Goal: Use online tool/utility: Utilize a website feature to perform a specific function

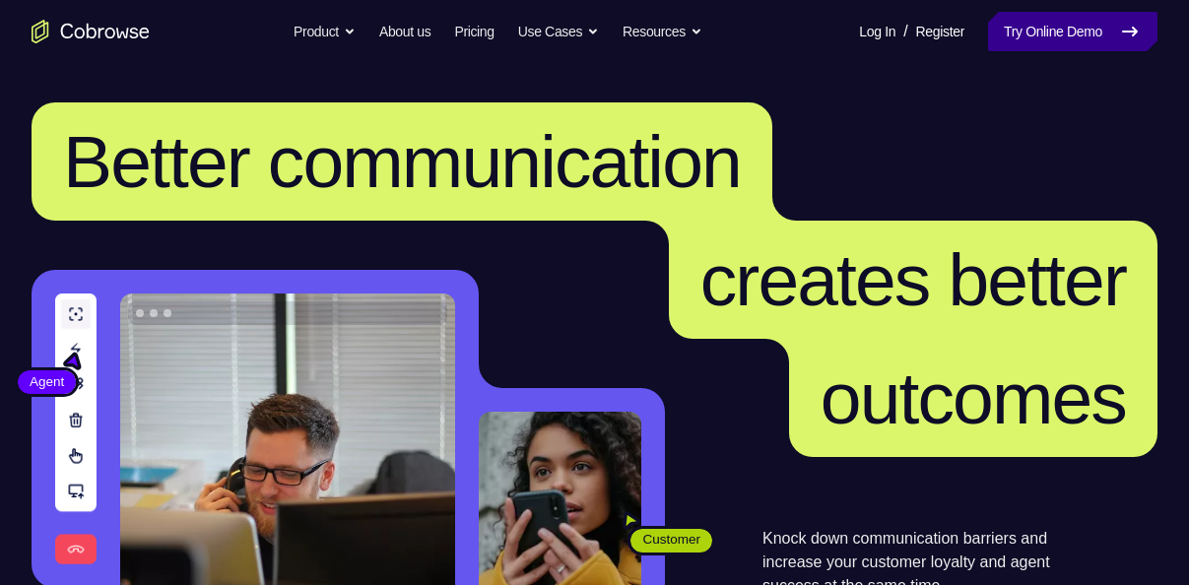
click at [1040, 43] on link "Try Online Demo" at bounding box center [1072, 31] width 169 height 39
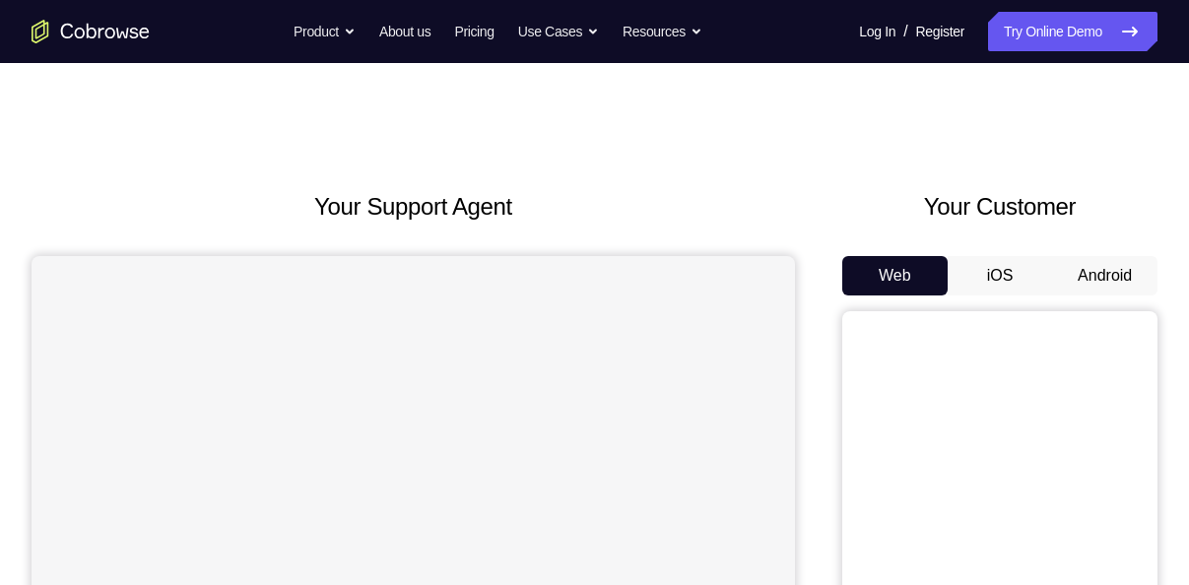
click at [1092, 295] on div "Web iOS Android" at bounding box center [999, 586] width 315 height 661
click at [1092, 291] on button "Android" at bounding box center [1104, 275] width 105 height 39
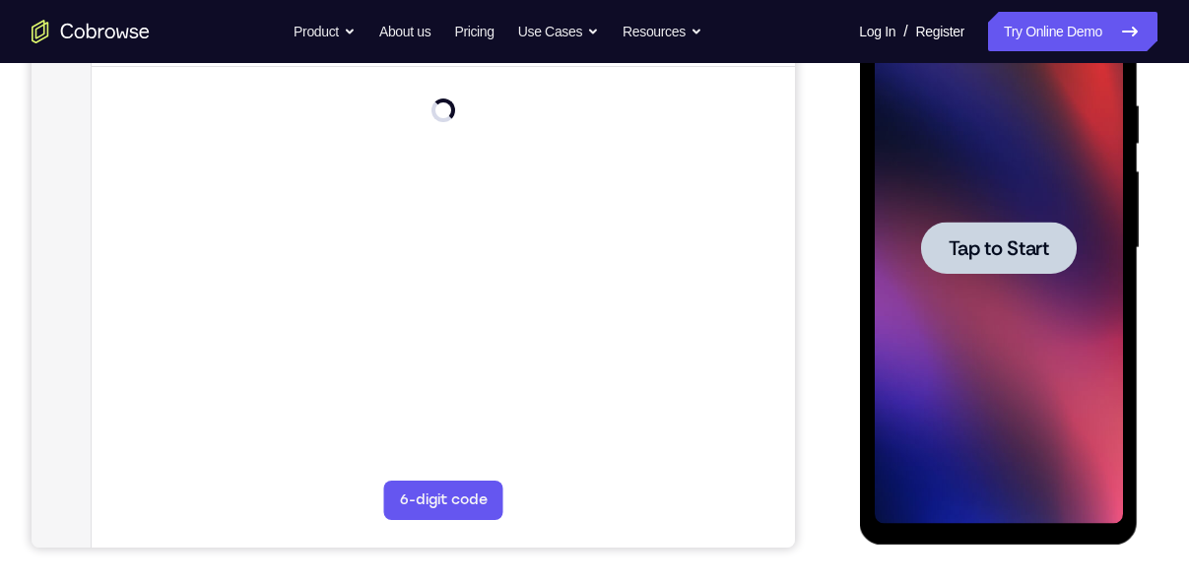
click at [974, 238] on span "Tap to Start" at bounding box center [997, 248] width 100 height 20
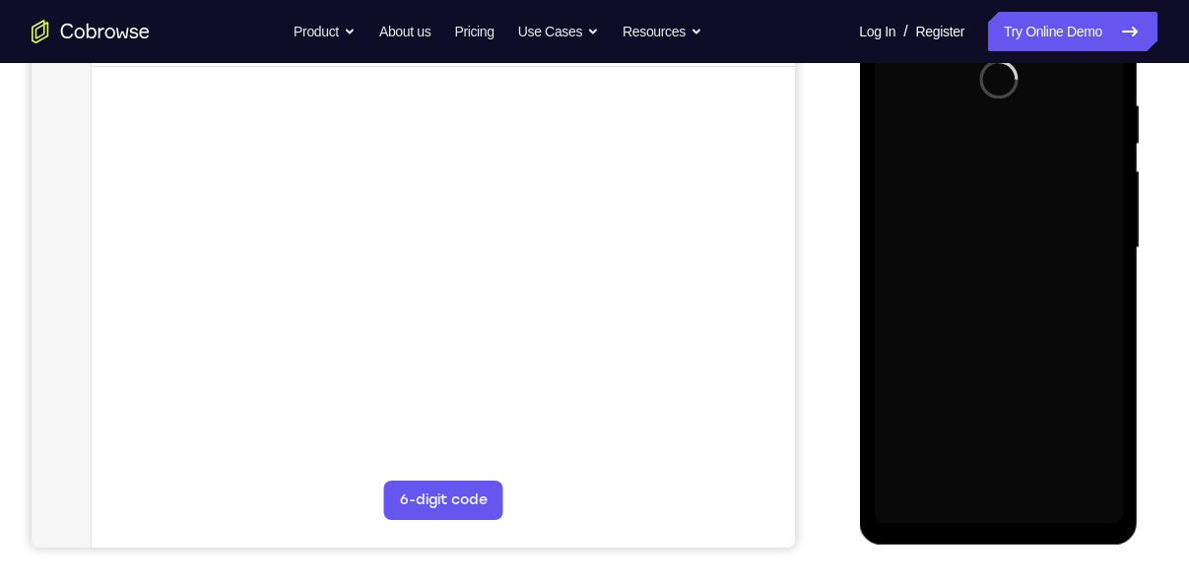
scroll to position [197, 0]
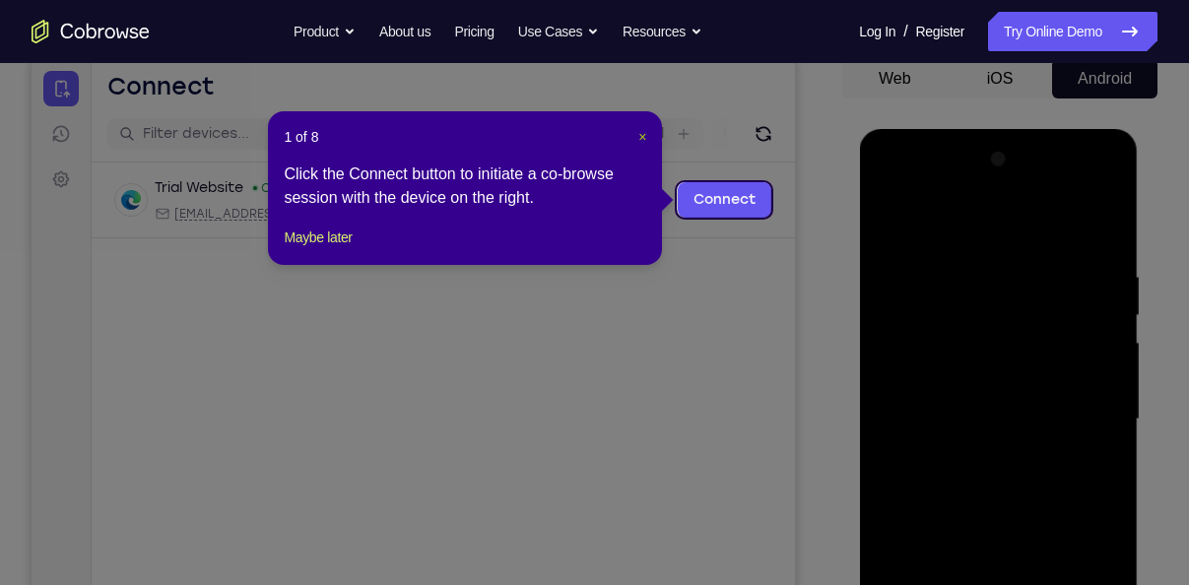
click at [644, 142] on span "×" at bounding box center [642, 137] width 8 height 16
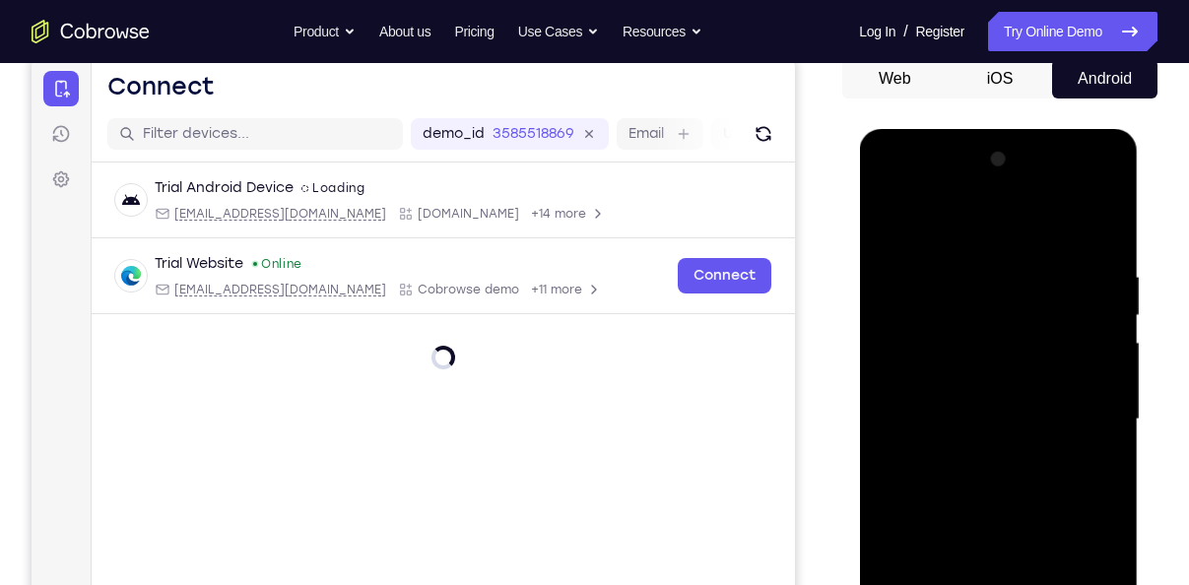
scroll to position [628, 0]
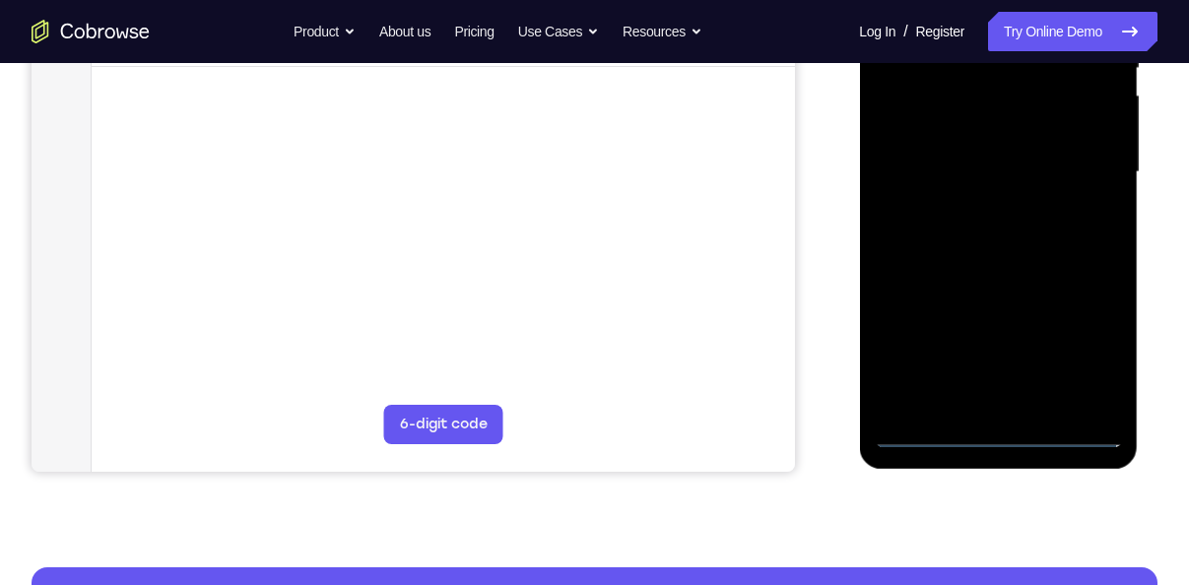
click at [1105, 343] on div at bounding box center [997, 172] width 248 height 551
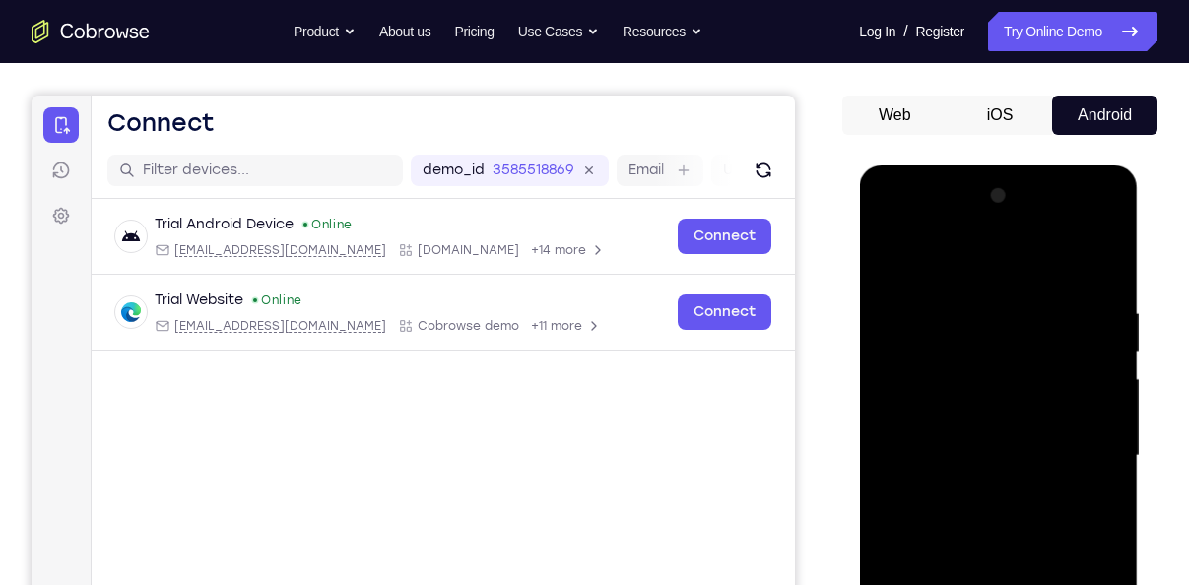
scroll to position [154, 0]
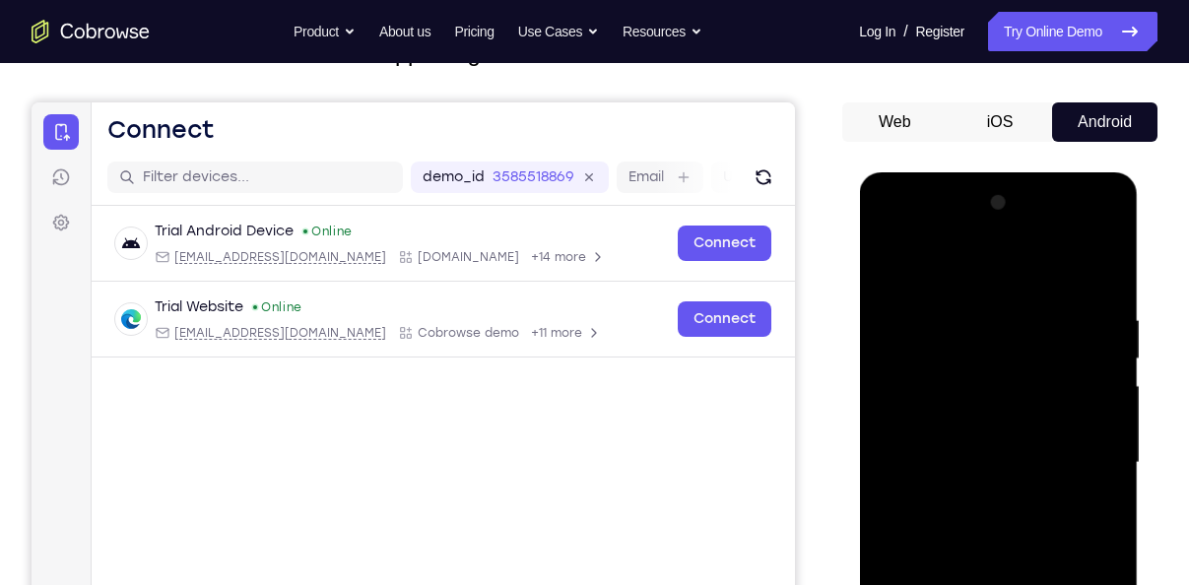
click at [968, 261] on div at bounding box center [997, 462] width 248 height 551
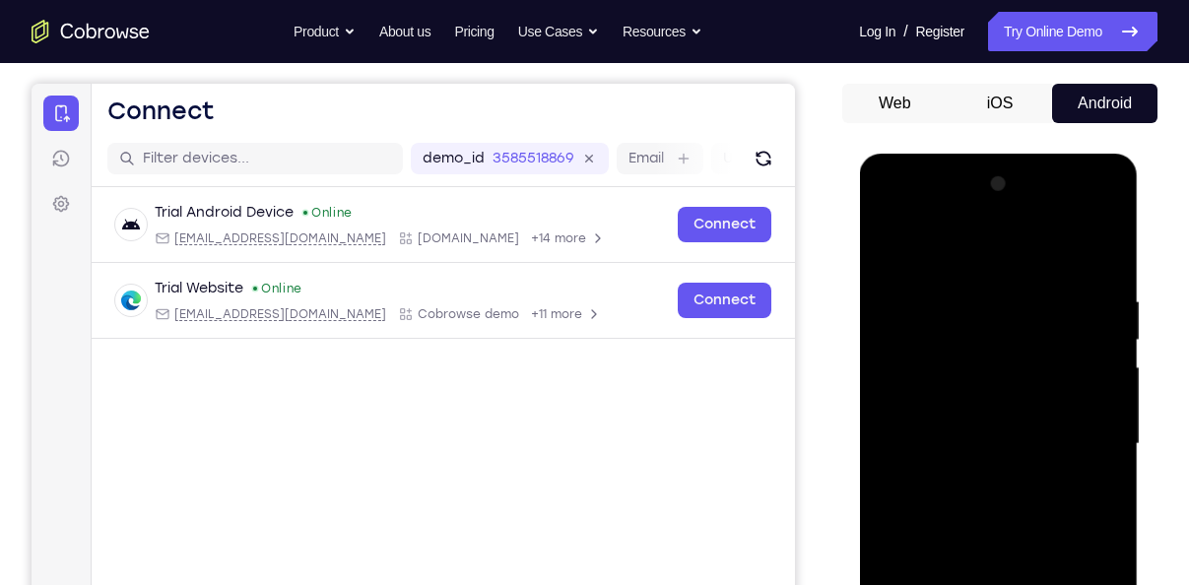
scroll to position [174, 0]
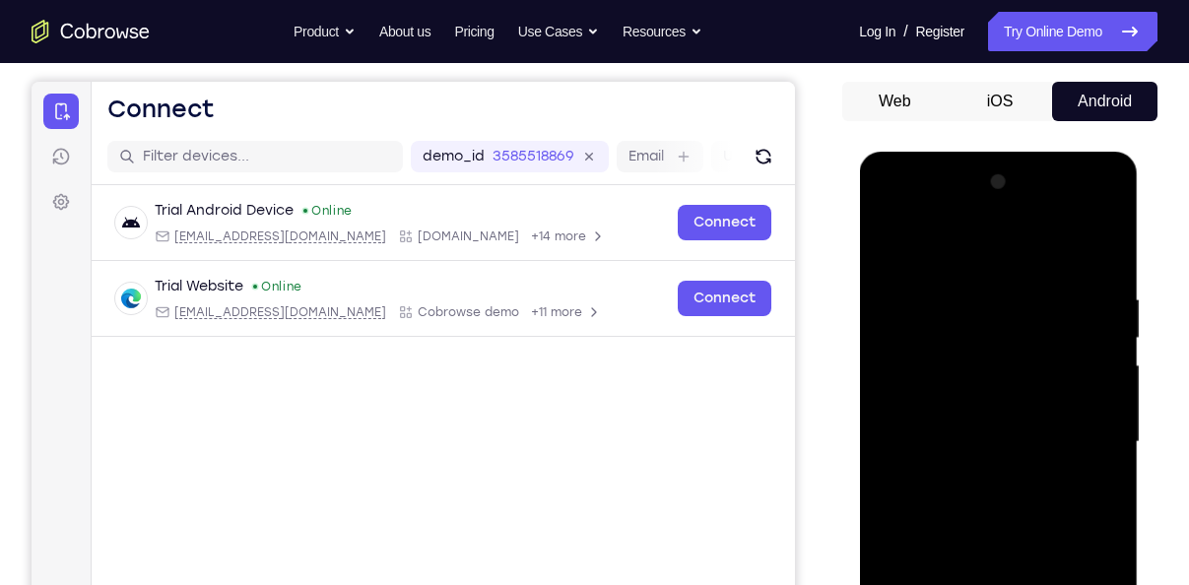
click at [1089, 442] on div at bounding box center [997, 441] width 248 height 551
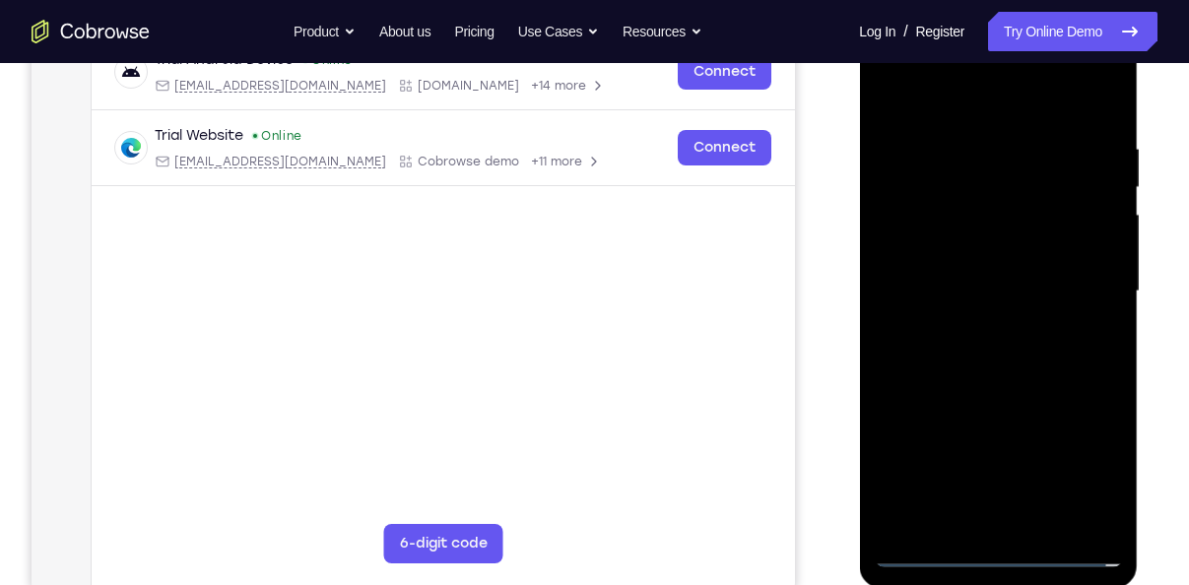
scroll to position [429, 0]
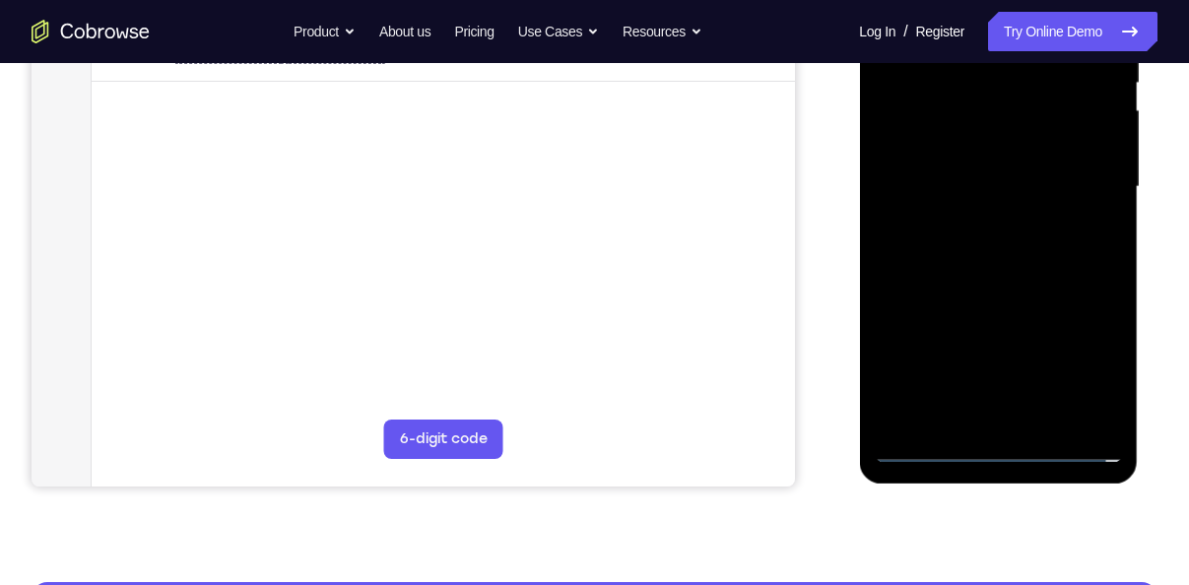
click at [967, 416] on div at bounding box center [997, 186] width 248 height 551
click at [1008, 418] on div at bounding box center [997, 186] width 248 height 551
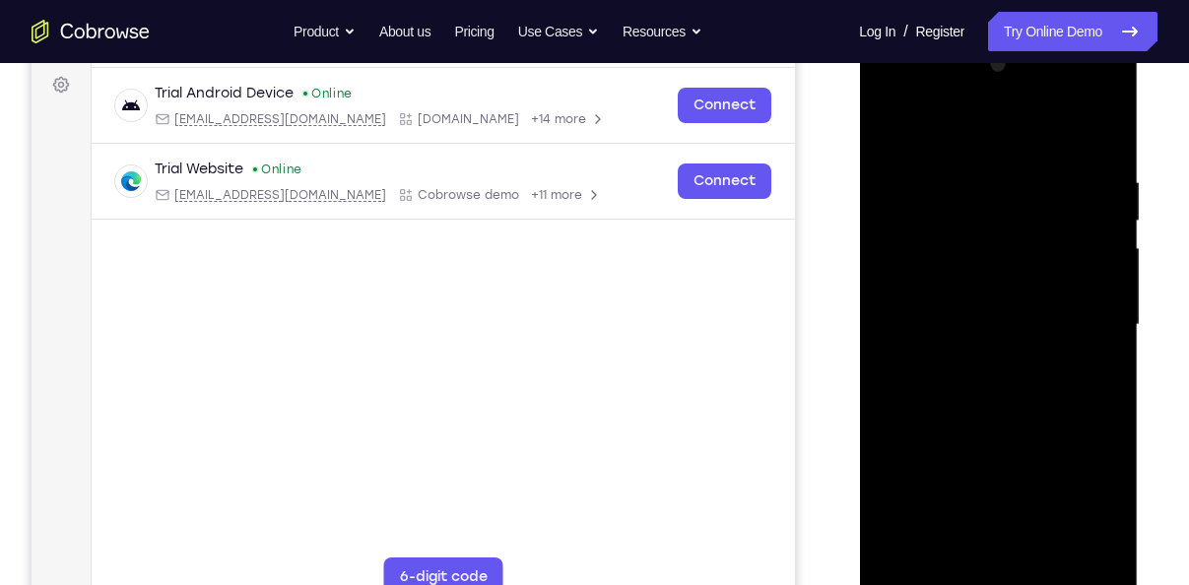
scroll to position [396, 0]
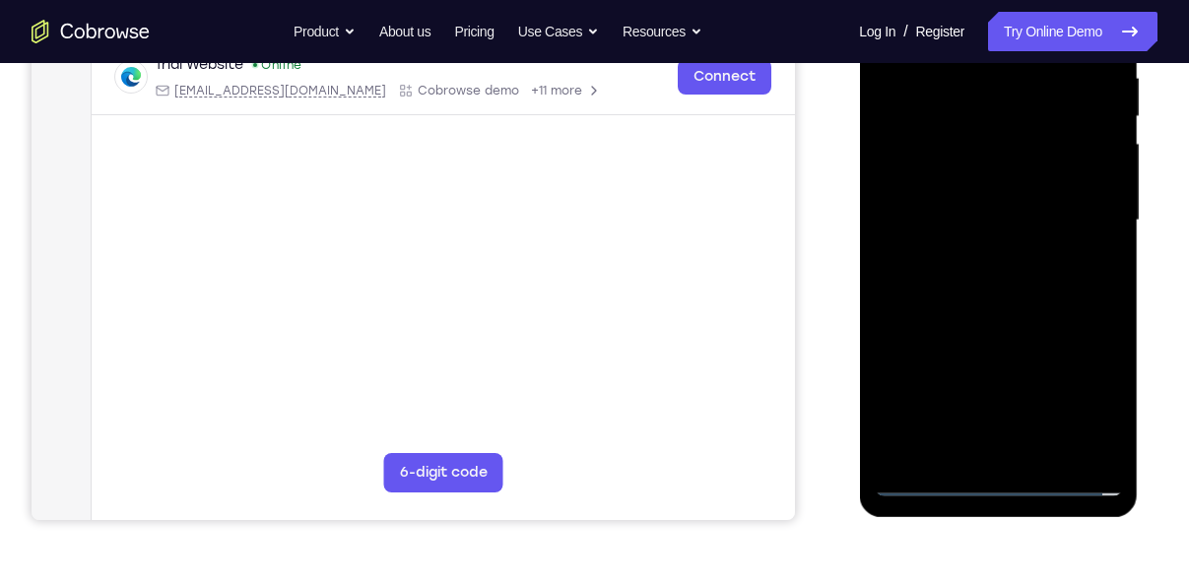
click at [924, 475] on div at bounding box center [997, 220] width 248 height 551
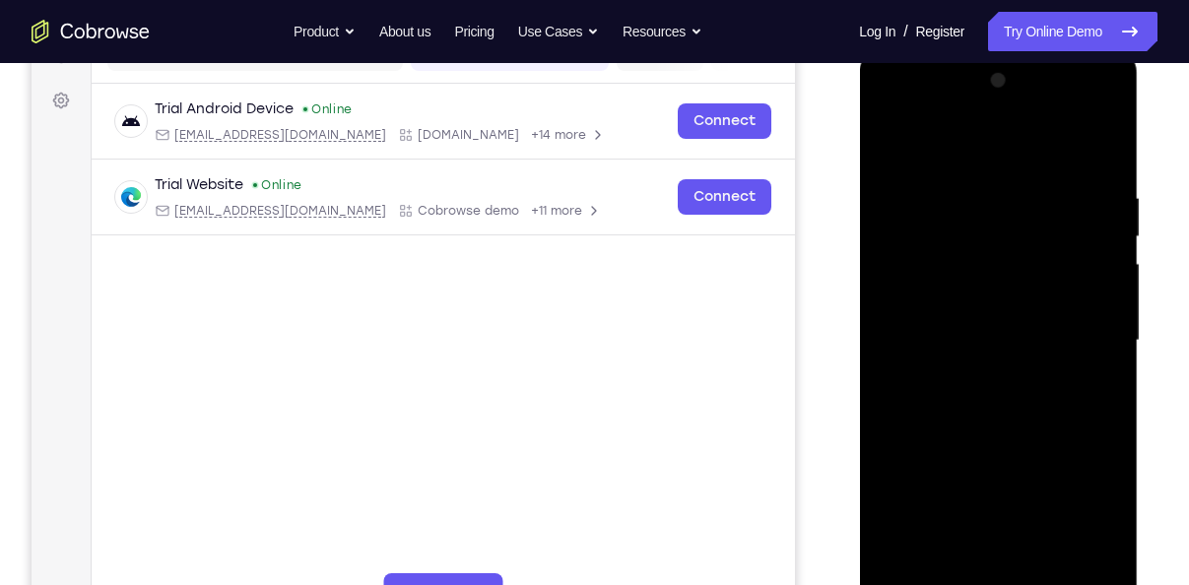
scroll to position [458, 0]
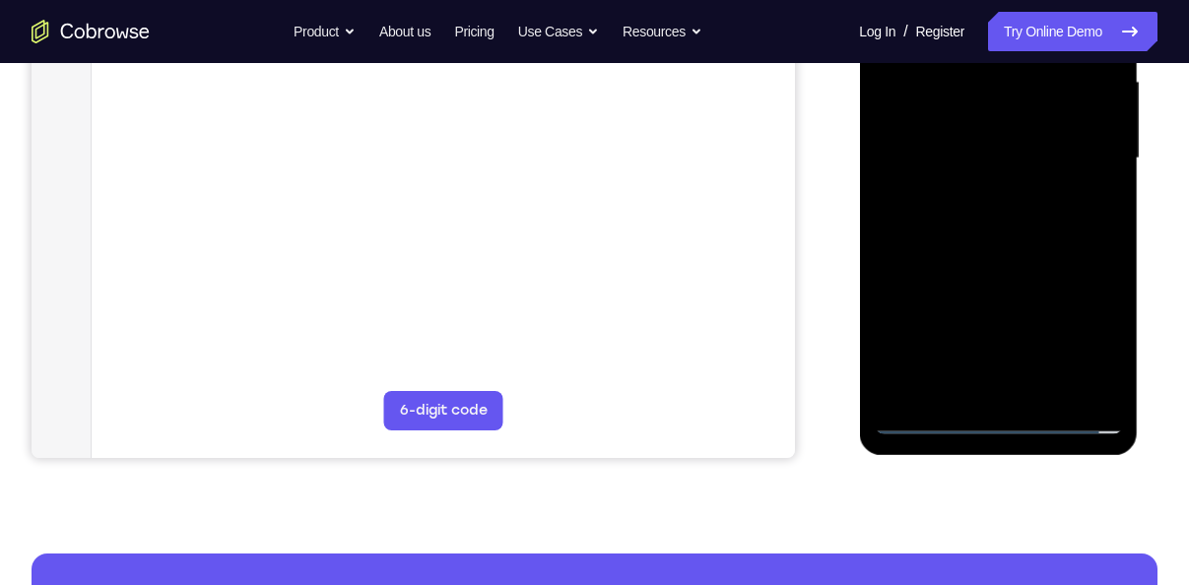
click at [936, 419] on div at bounding box center [997, 158] width 248 height 551
click at [1028, 389] on div at bounding box center [997, 158] width 248 height 551
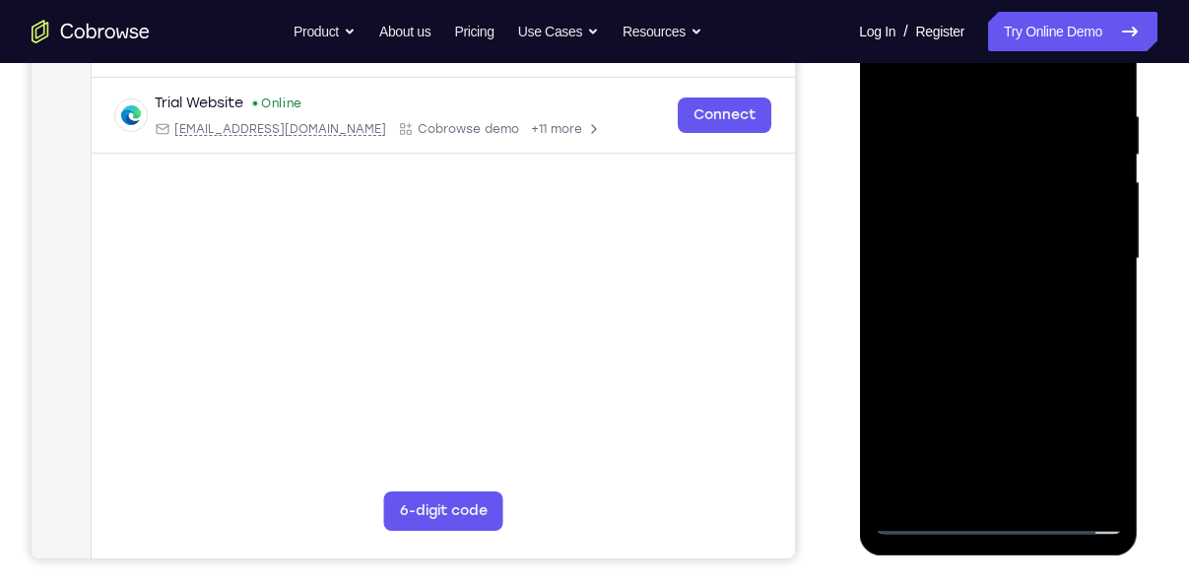
click at [960, 238] on div at bounding box center [997, 258] width 248 height 551
click at [944, 220] on div at bounding box center [997, 258] width 248 height 551
click at [963, 259] on div at bounding box center [997, 258] width 248 height 551
click at [958, 327] on div at bounding box center [997, 258] width 248 height 551
click at [1021, 307] on div at bounding box center [997, 258] width 248 height 551
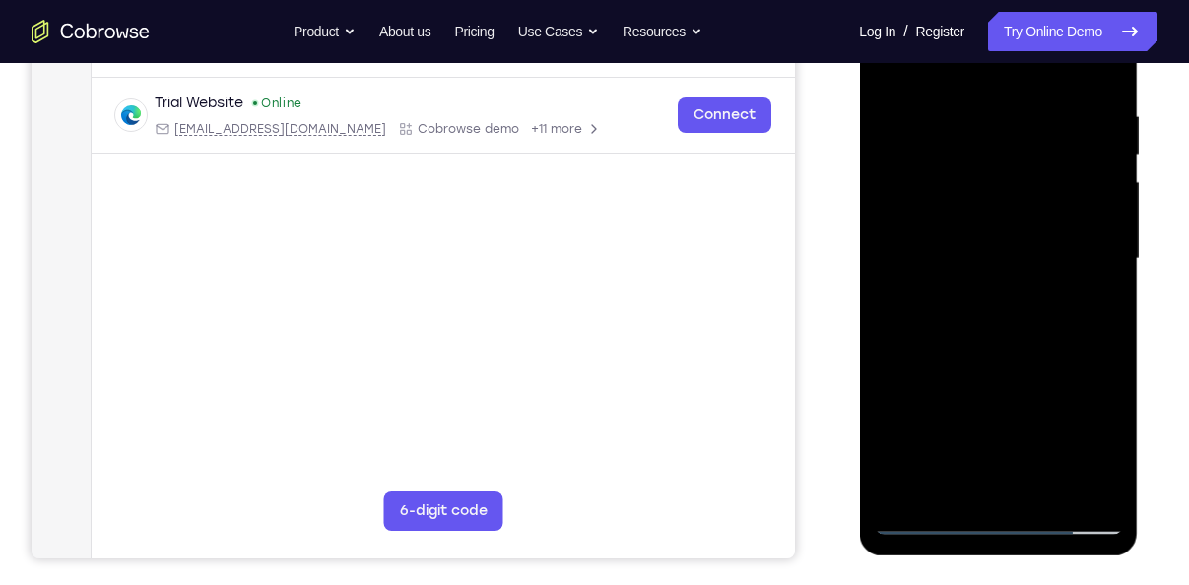
click at [1090, 283] on div at bounding box center [997, 258] width 248 height 551
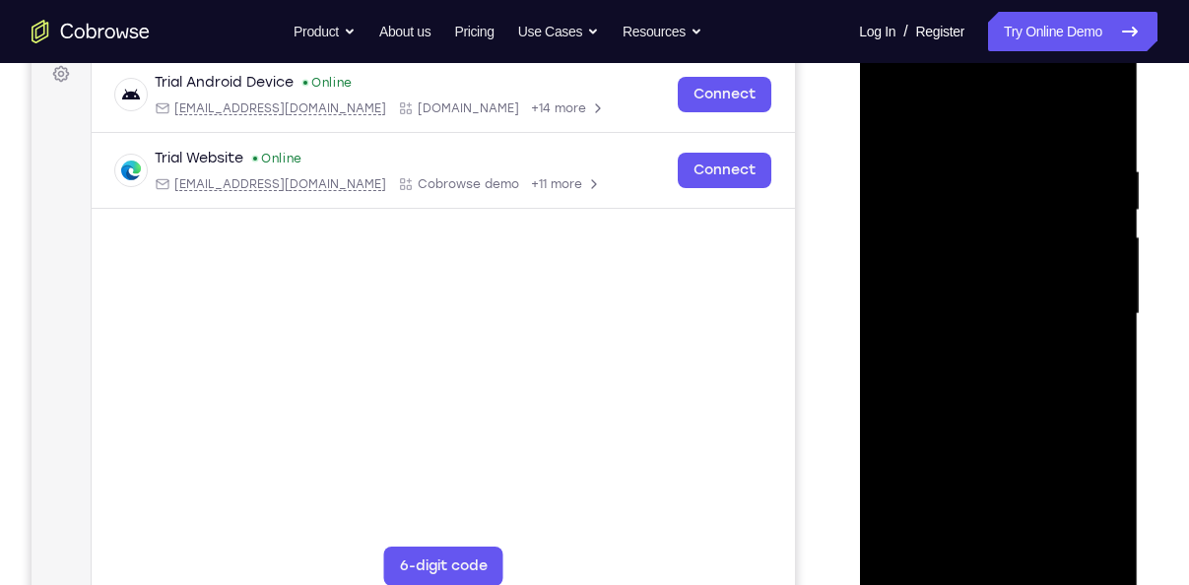
scroll to position [301, 0]
click at [1033, 399] on div at bounding box center [997, 314] width 248 height 551
drag, startPoint x: 1087, startPoint y: 154, endPoint x: 1167, endPoint y: 136, distance: 81.7
click at [1139, 136] on html "Online web based iOS Simulators and Android Emulators. Run iPhone, iPad, Mobile…" at bounding box center [999, 320] width 281 height 591
click at [976, 147] on div at bounding box center [997, 314] width 248 height 551
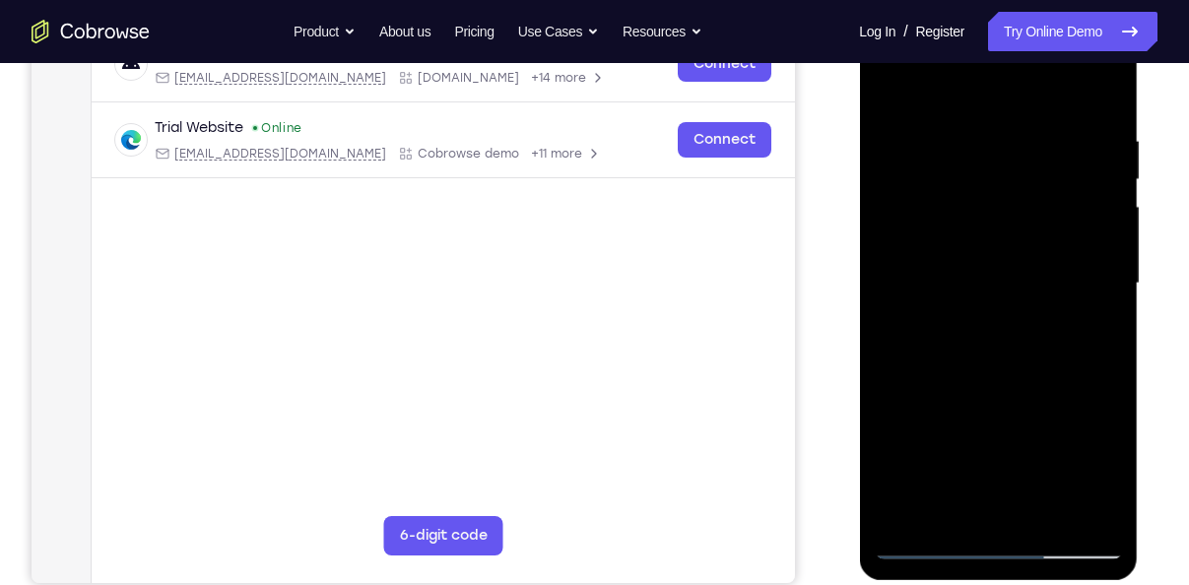
scroll to position [335, 0]
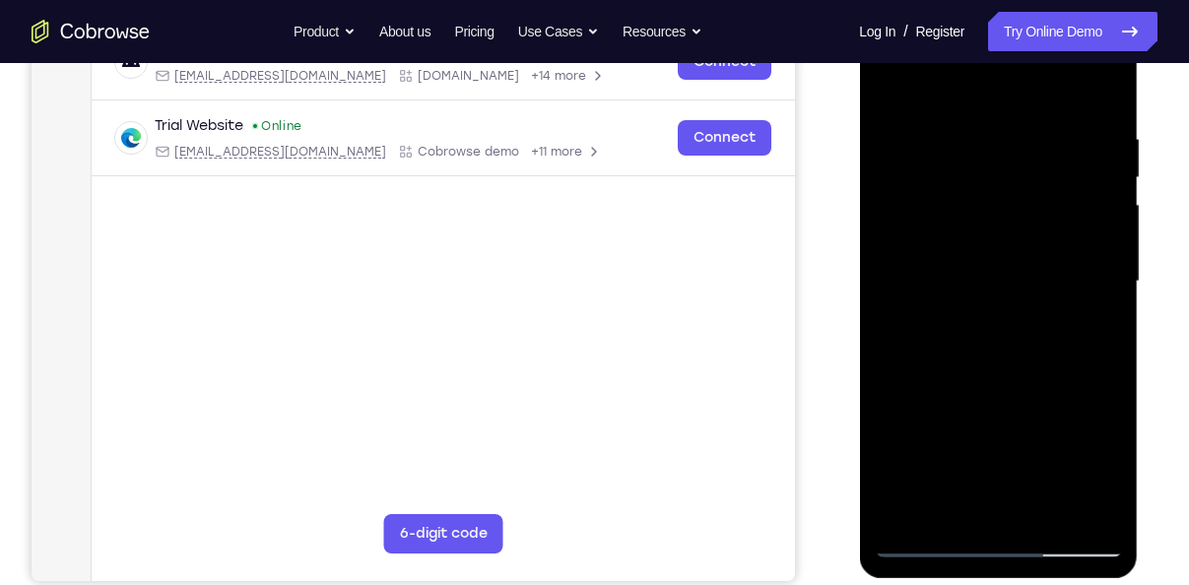
click at [1092, 507] on div at bounding box center [997, 281] width 248 height 551
drag, startPoint x: 1099, startPoint y: 278, endPoint x: 723, endPoint y: 349, distance: 382.8
click at [859, 349] on html "Online web based iOS Simulators and Android Emulators. Run iPhone, iPad, Mobile…" at bounding box center [999, 286] width 281 height 591
drag, startPoint x: 1110, startPoint y: 317, endPoint x: 801, endPoint y: 339, distance: 310.0
click at [859, 339] on html "Online web based iOS Simulators and Android Emulators. Run iPhone, iPad, Mobile…" at bounding box center [999, 286] width 281 height 591
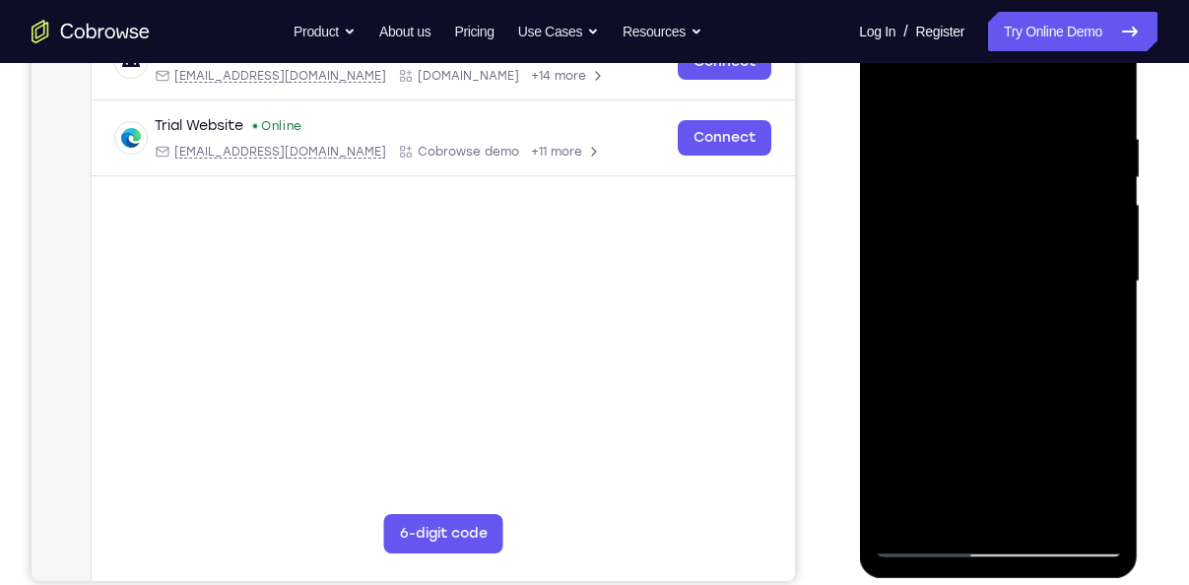
drag, startPoint x: 1107, startPoint y: 312, endPoint x: 797, endPoint y: 275, distance: 312.4
click at [859, 275] on html "Online web based iOS Simulators and Android Emulators. Run iPhone, iPad, Mobile…" at bounding box center [999, 286] width 281 height 591
drag, startPoint x: 1103, startPoint y: 204, endPoint x: 911, endPoint y: 215, distance: 192.3
click at [911, 215] on div at bounding box center [997, 281] width 248 height 551
drag, startPoint x: 1089, startPoint y: 153, endPoint x: 892, endPoint y: 176, distance: 198.4
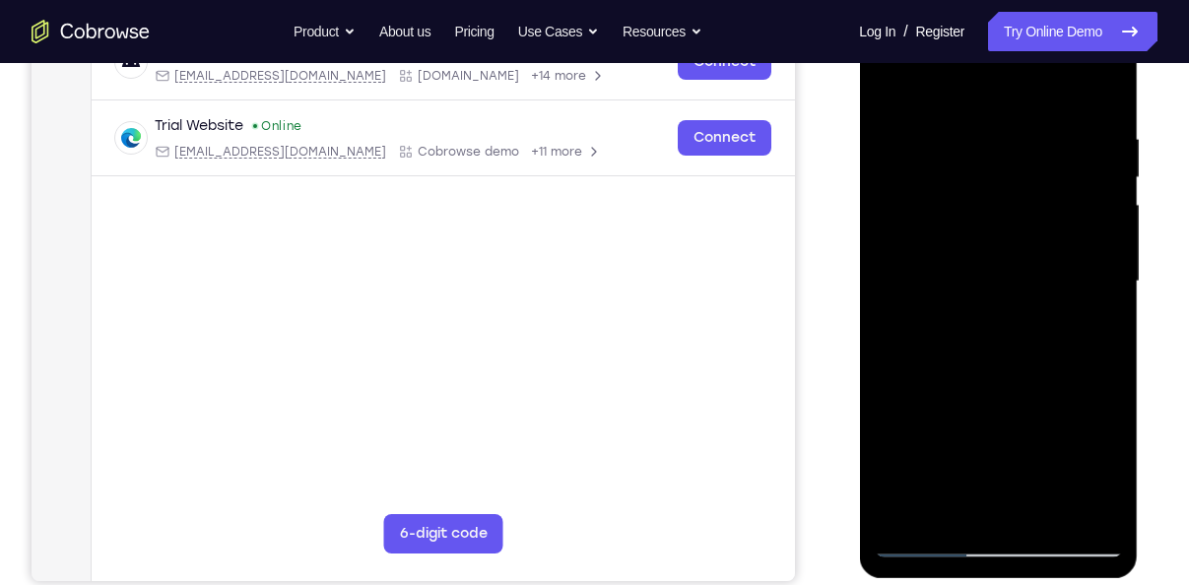
click at [892, 176] on div at bounding box center [997, 281] width 248 height 551
click at [1097, 88] on div at bounding box center [997, 281] width 248 height 551
drag, startPoint x: 1023, startPoint y: 403, endPoint x: 1067, endPoint y: 226, distance: 182.7
click at [1067, 226] on div at bounding box center [997, 281] width 248 height 551
click at [1045, 512] on div at bounding box center [997, 281] width 248 height 551
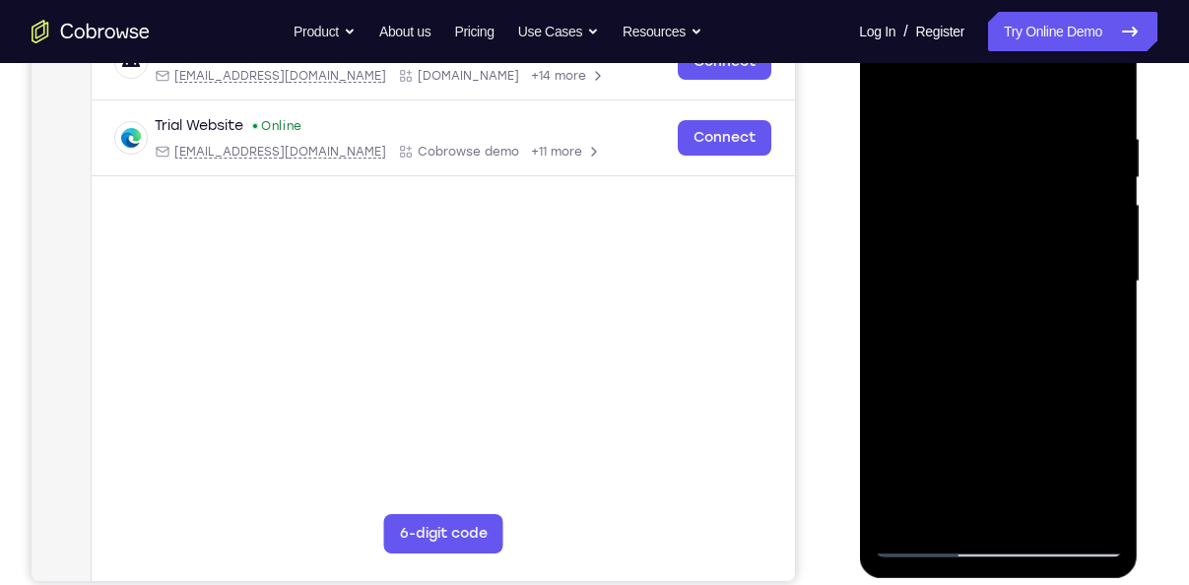
click at [969, 378] on div at bounding box center [997, 281] width 248 height 551
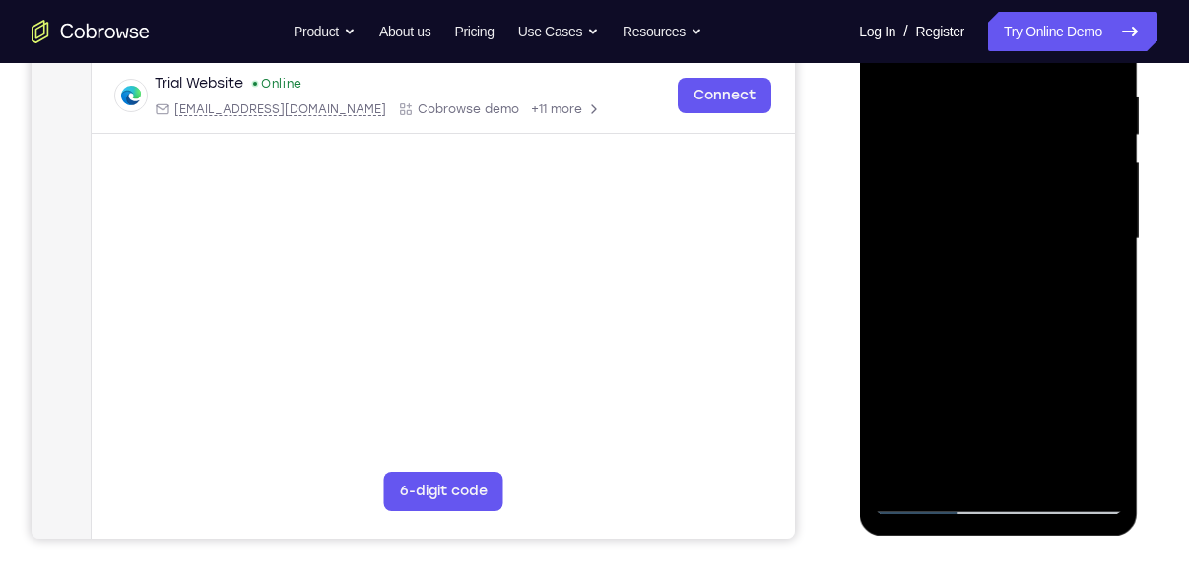
scroll to position [382, 0]
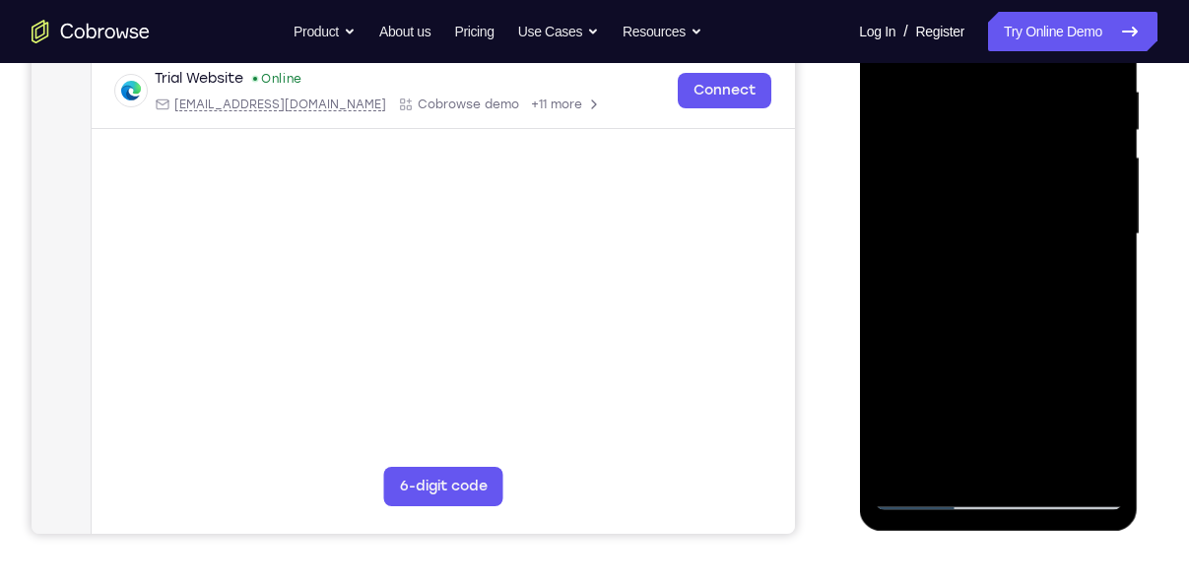
click at [924, 489] on div at bounding box center [997, 234] width 248 height 551
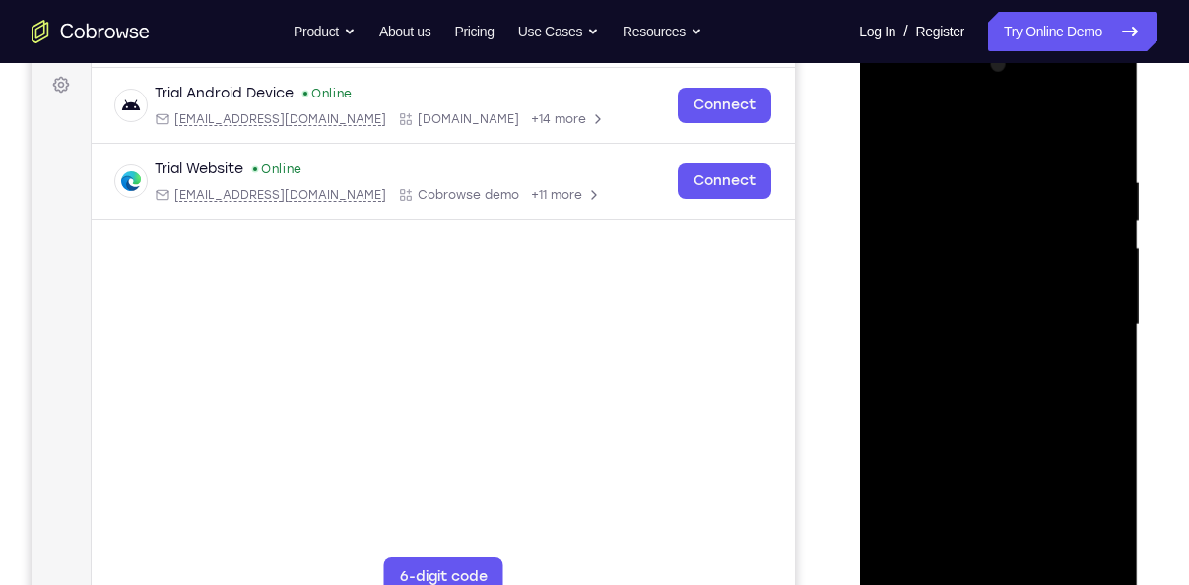
scroll to position [290, 0]
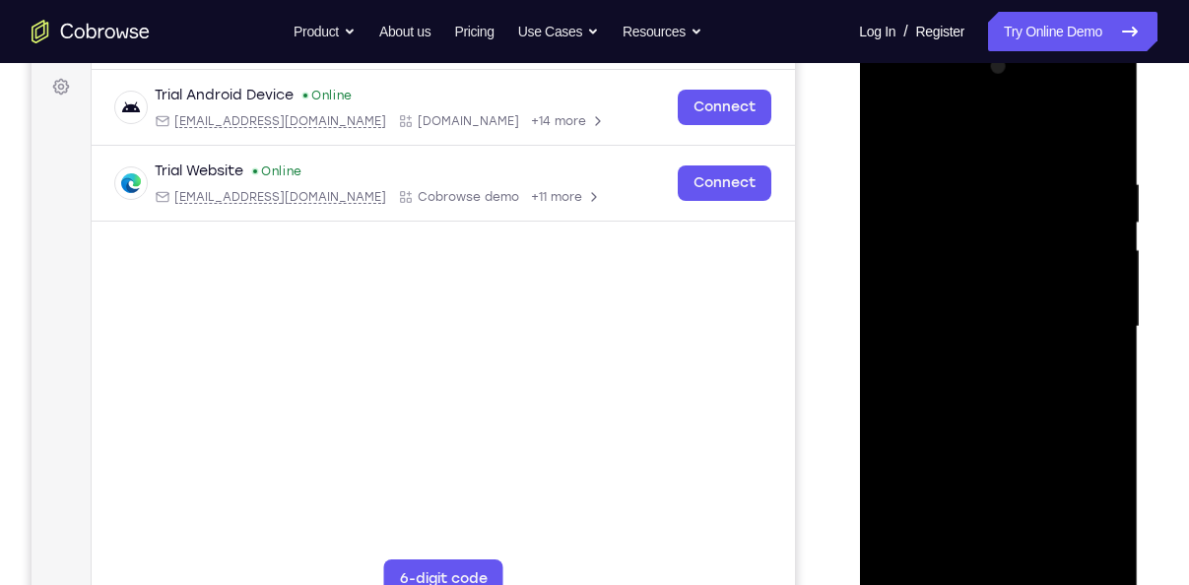
click at [1108, 121] on div at bounding box center [997, 326] width 248 height 551
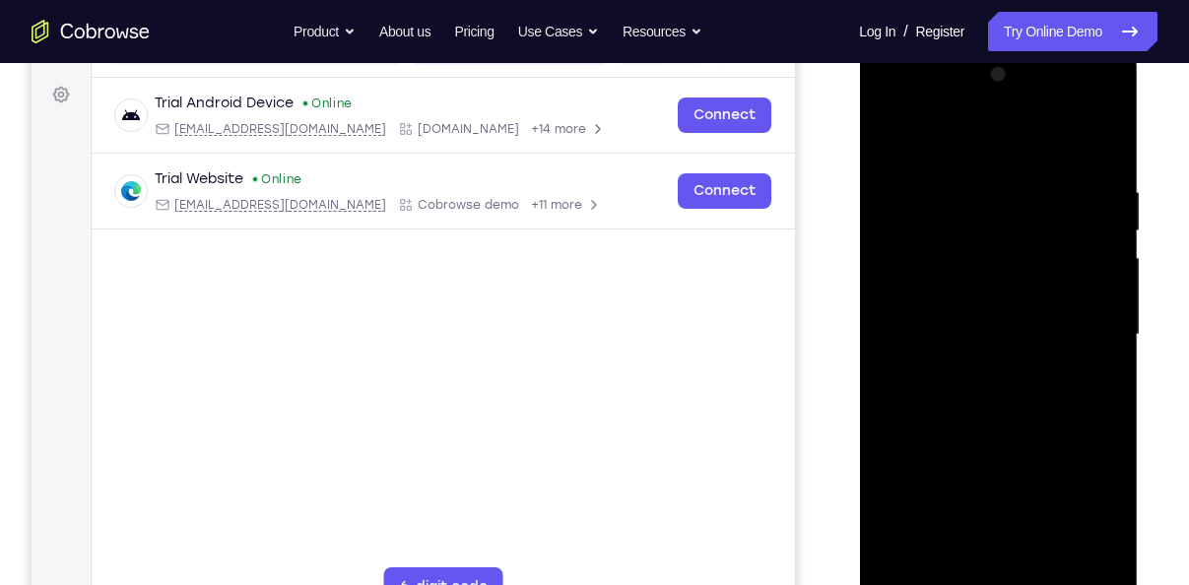
scroll to position [278, 0]
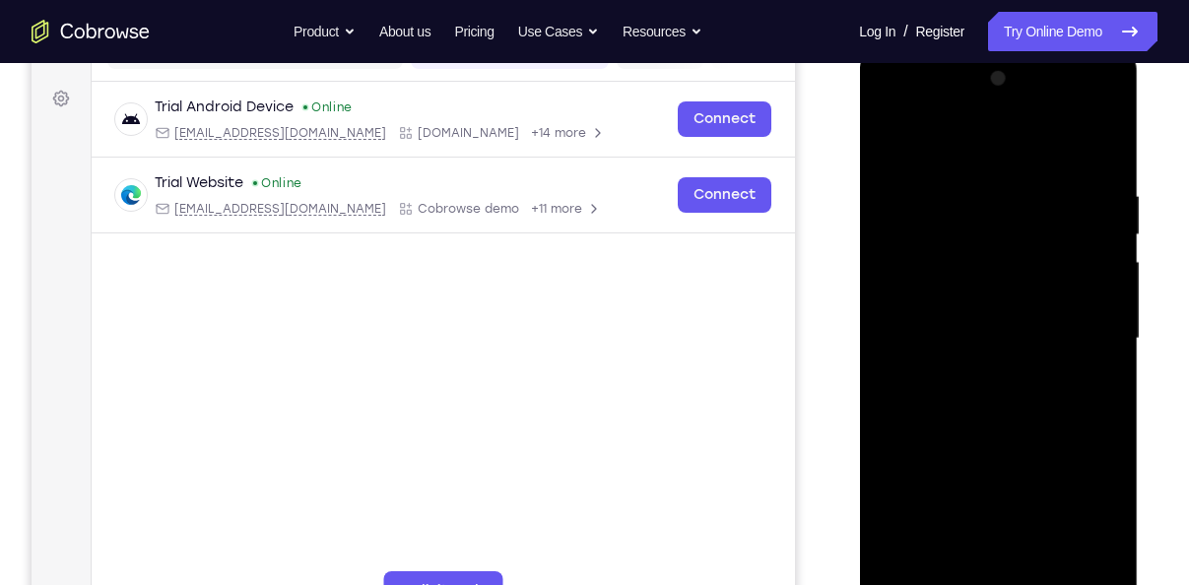
drag, startPoint x: 1005, startPoint y: 195, endPoint x: 987, endPoint y: 365, distance: 171.4
click at [987, 365] on div at bounding box center [997, 338] width 248 height 551
click at [985, 443] on div at bounding box center [997, 338] width 248 height 551
click at [895, 134] on div at bounding box center [997, 338] width 248 height 551
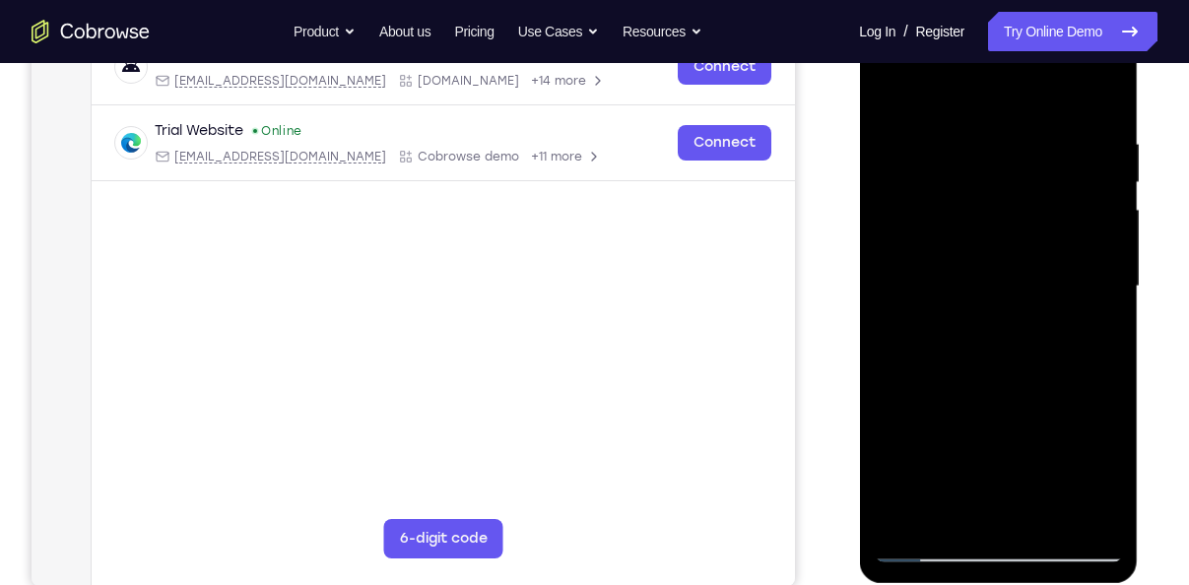
scroll to position [333, 0]
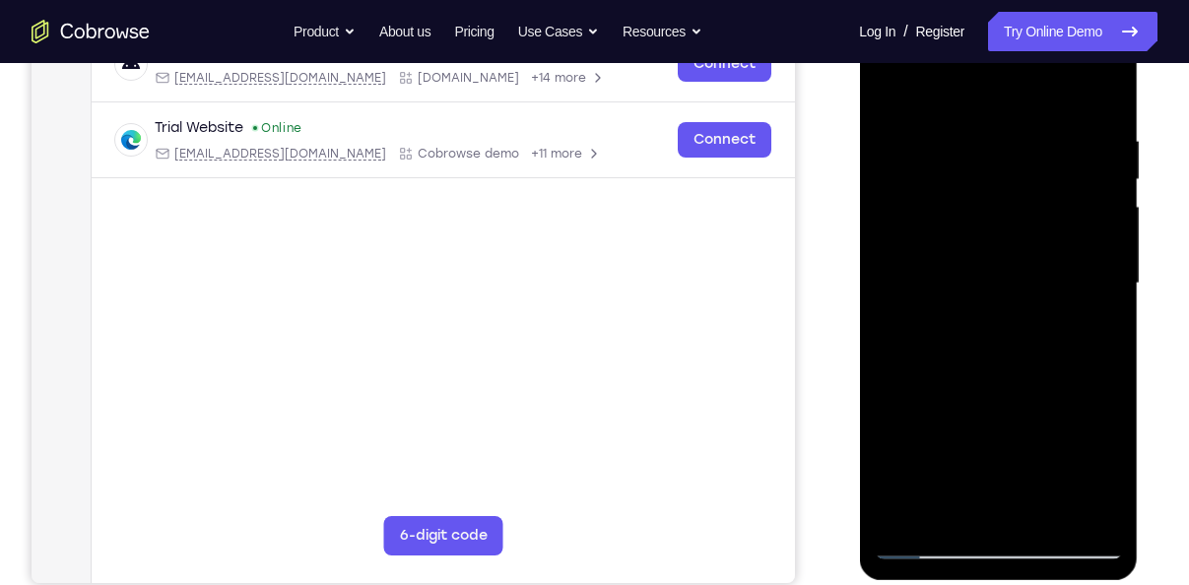
drag, startPoint x: 1005, startPoint y: 385, endPoint x: 1059, endPoint y: 151, distance: 240.3
click at [1059, 151] on div at bounding box center [997, 283] width 248 height 551
drag, startPoint x: 1021, startPoint y: 399, endPoint x: 1087, endPoint y: 112, distance: 294.1
click at [1087, 112] on div at bounding box center [997, 283] width 248 height 551
drag, startPoint x: 1071, startPoint y: 224, endPoint x: 1149, endPoint y: 66, distance: 175.7
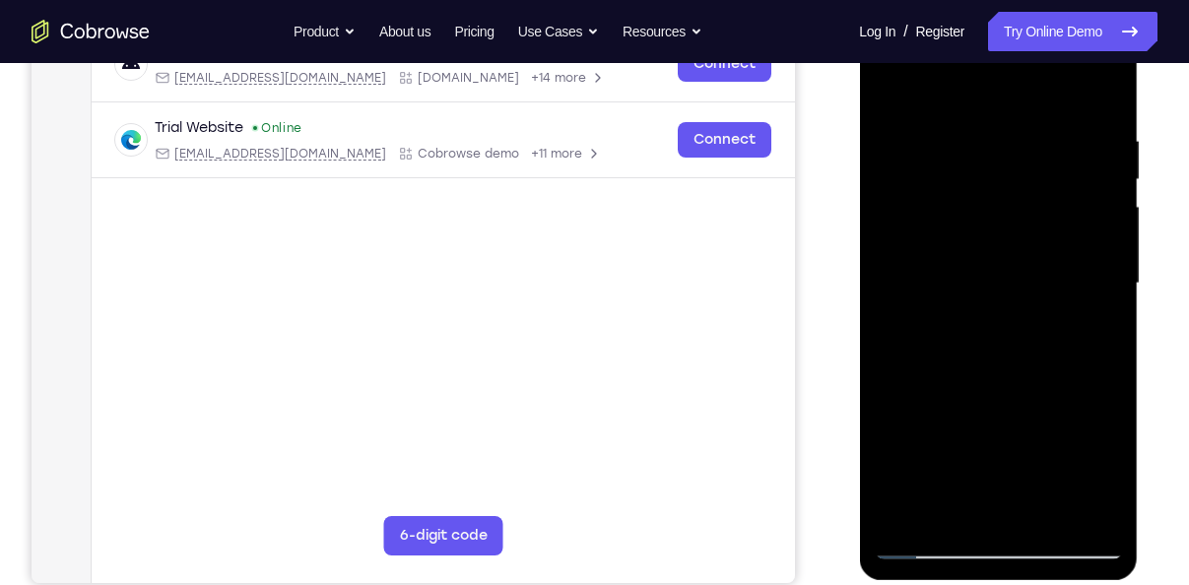
click at [1139, 66] on html "Online web based iOS Simulators and Android Emulators. Run iPhone, iPad, Mobile…" at bounding box center [999, 288] width 281 height 591
drag, startPoint x: 1004, startPoint y: 355, endPoint x: 1085, endPoint y: 19, distance: 346.3
click at [1085, 19] on div at bounding box center [997, 283] width 248 height 551
drag, startPoint x: 997, startPoint y: 365, endPoint x: 1065, endPoint y: 164, distance: 212.4
click at [1065, 164] on div at bounding box center [997, 283] width 248 height 551
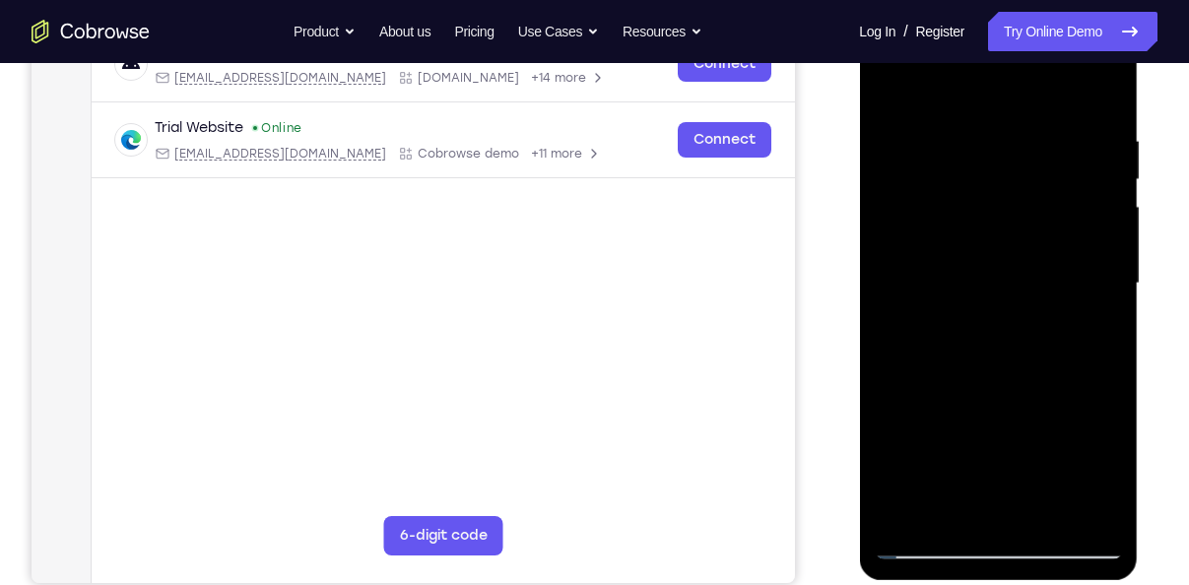
drag, startPoint x: 1012, startPoint y: 419, endPoint x: 1070, endPoint y: 220, distance: 208.2
click at [1070, 220] on div at bounding box center [997, 283] width 248 height 551
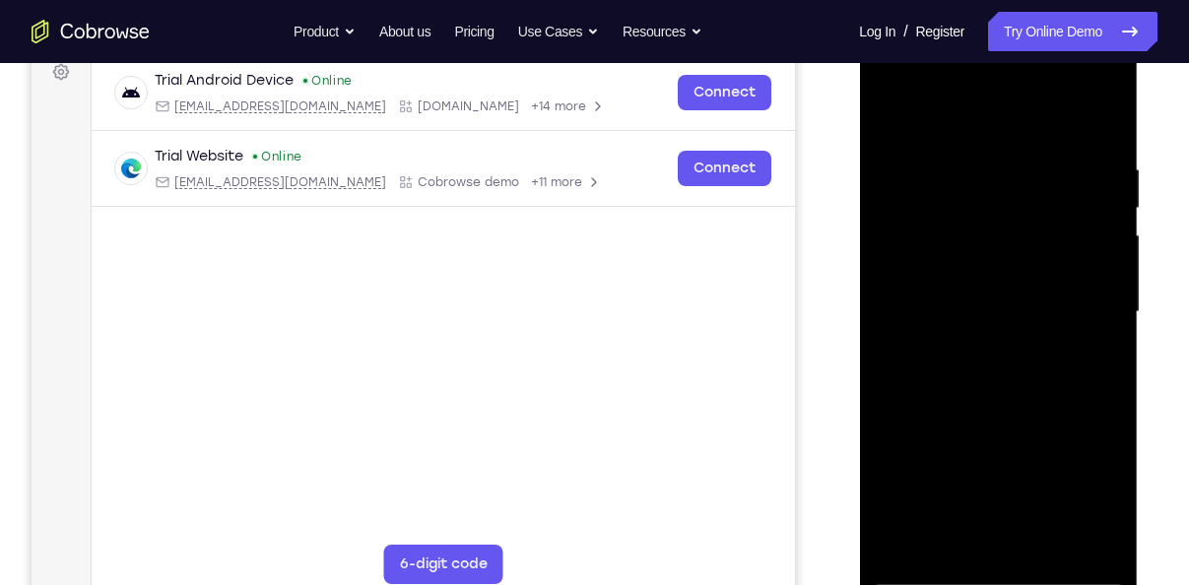
scroll to position [504, 0]
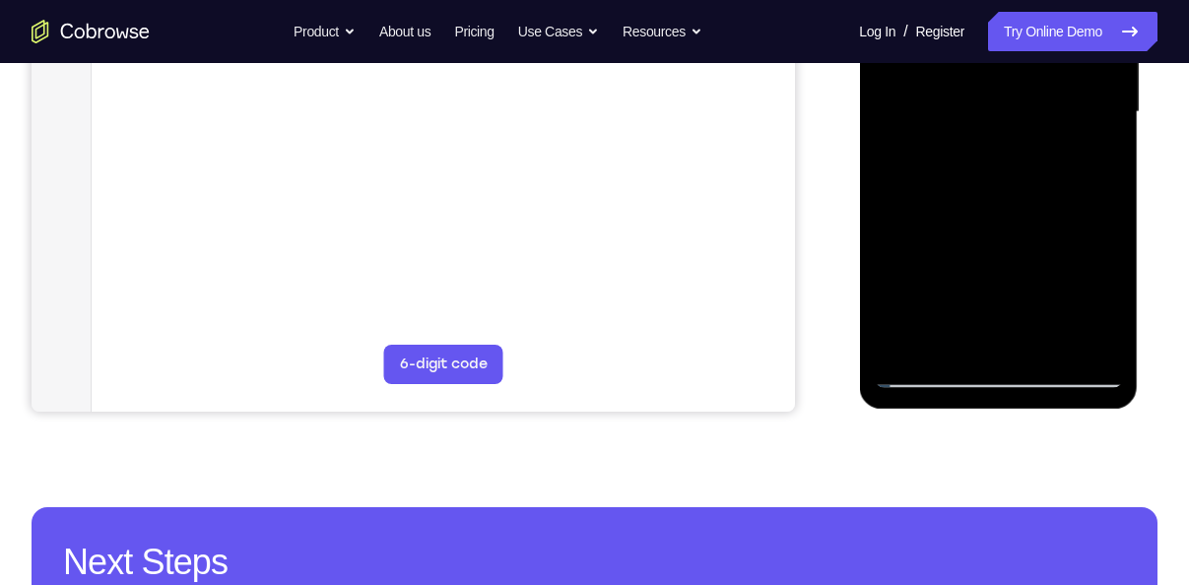
click at [1097, 342] on div at bounding box center [997, 112] width 248 height 551
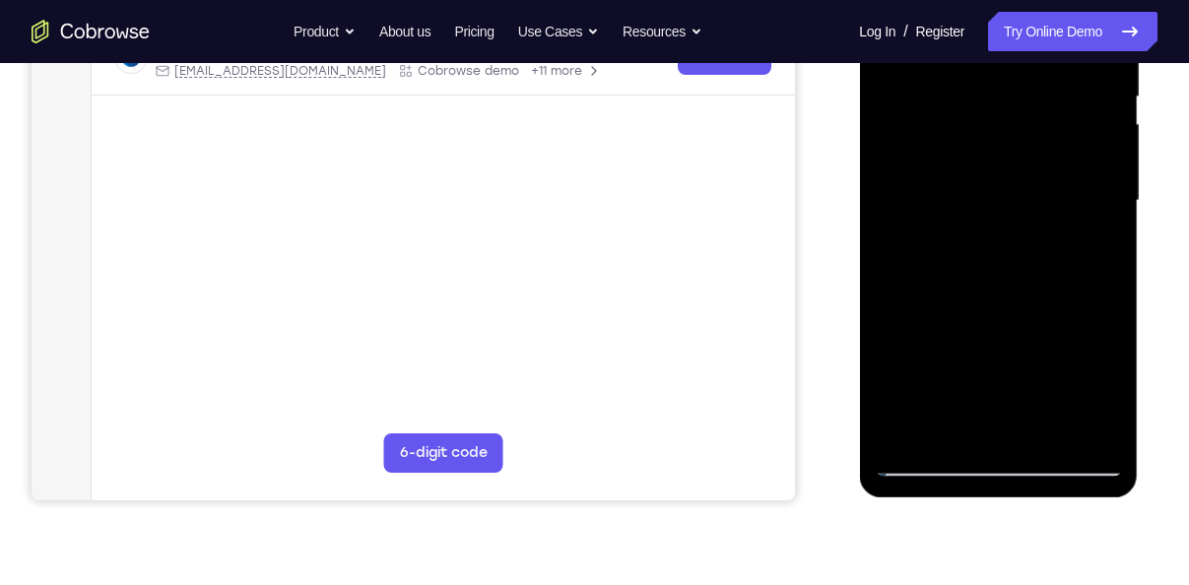
scroll to position [421, 0]
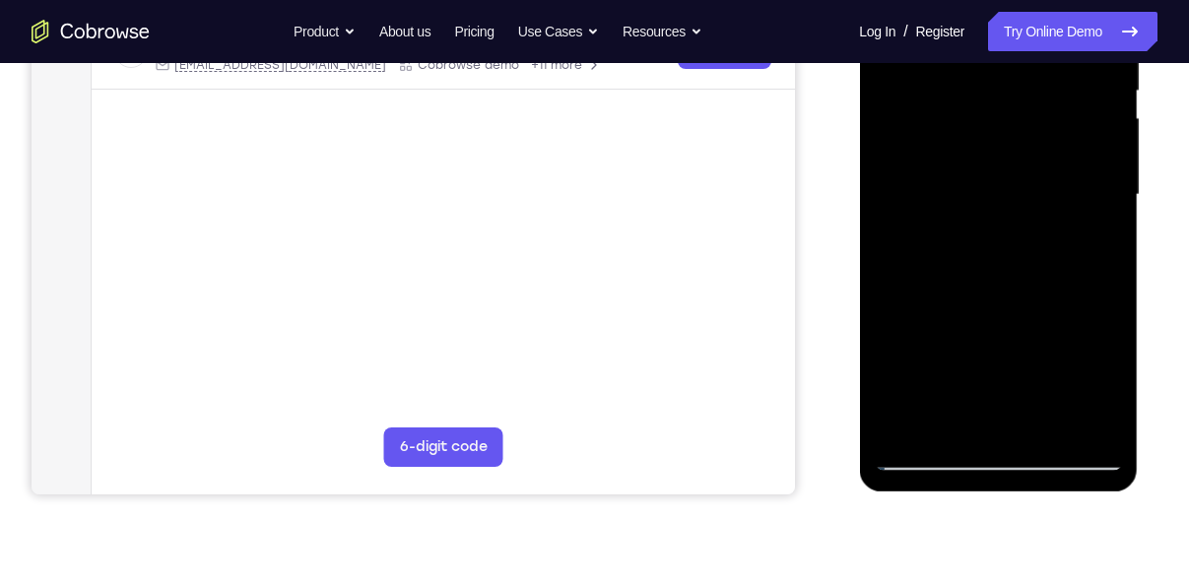
click at [913, 421] on div at bounding box center [997, 194] width 248 height 551
click at [1049, 421] on div at bounding box center [997, 194] width 248 height 551
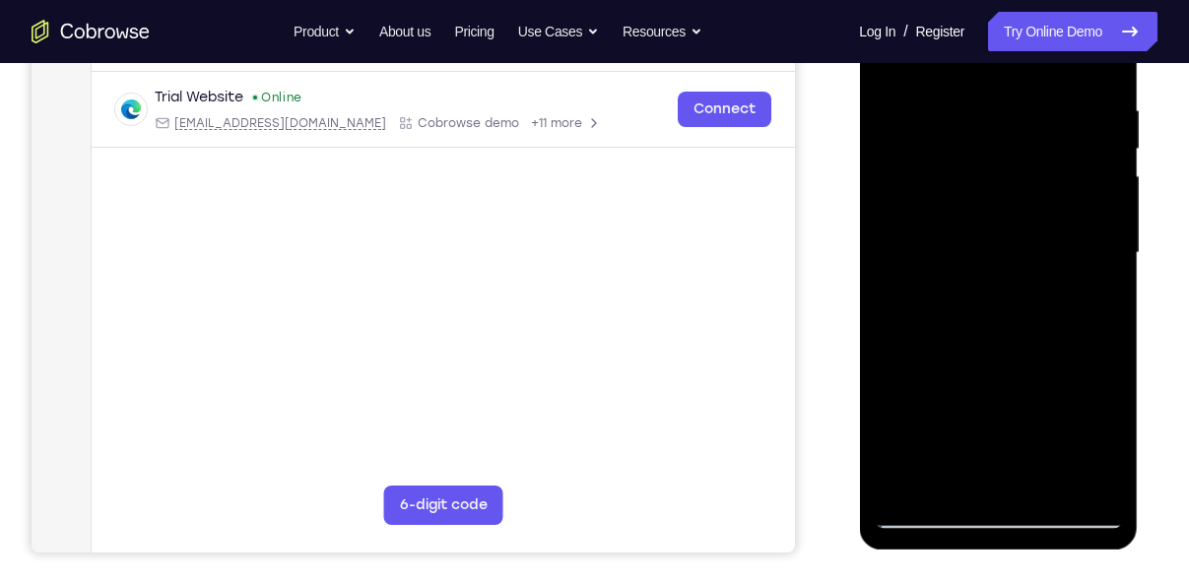
scroll to position [439, 0]
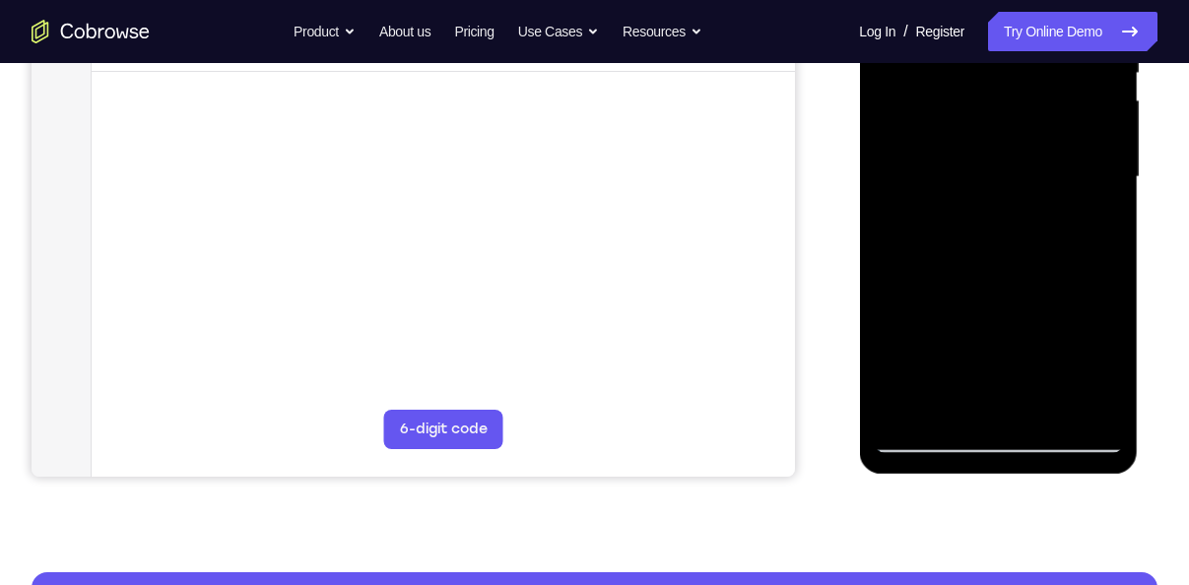
click at [927, 438] on div at bounding box center [997, 177] width 248 height 551
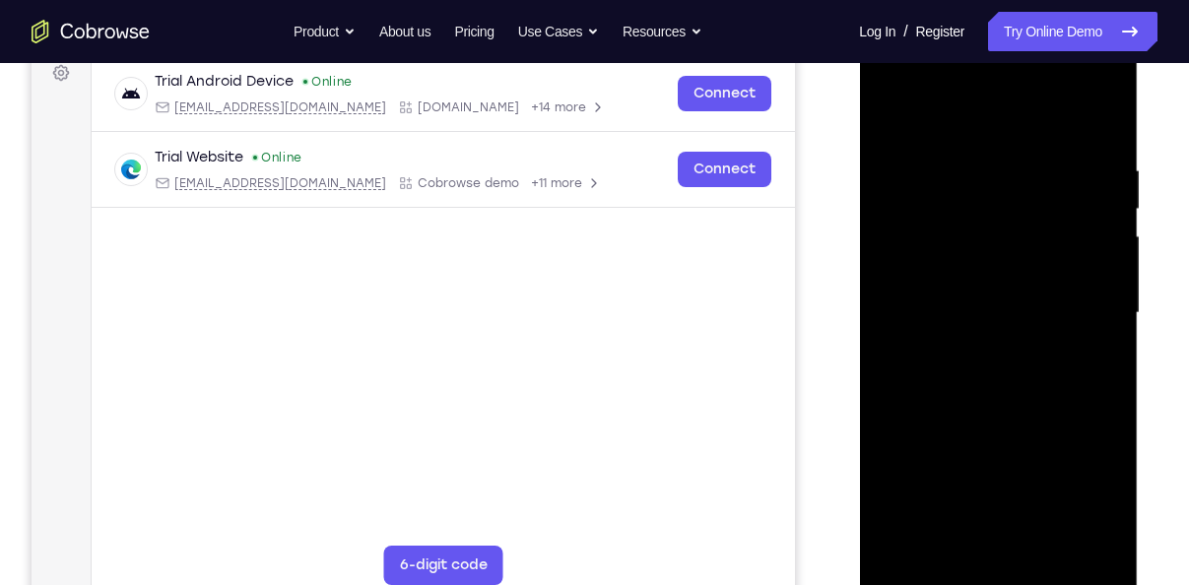
scroll to position [297, 0]
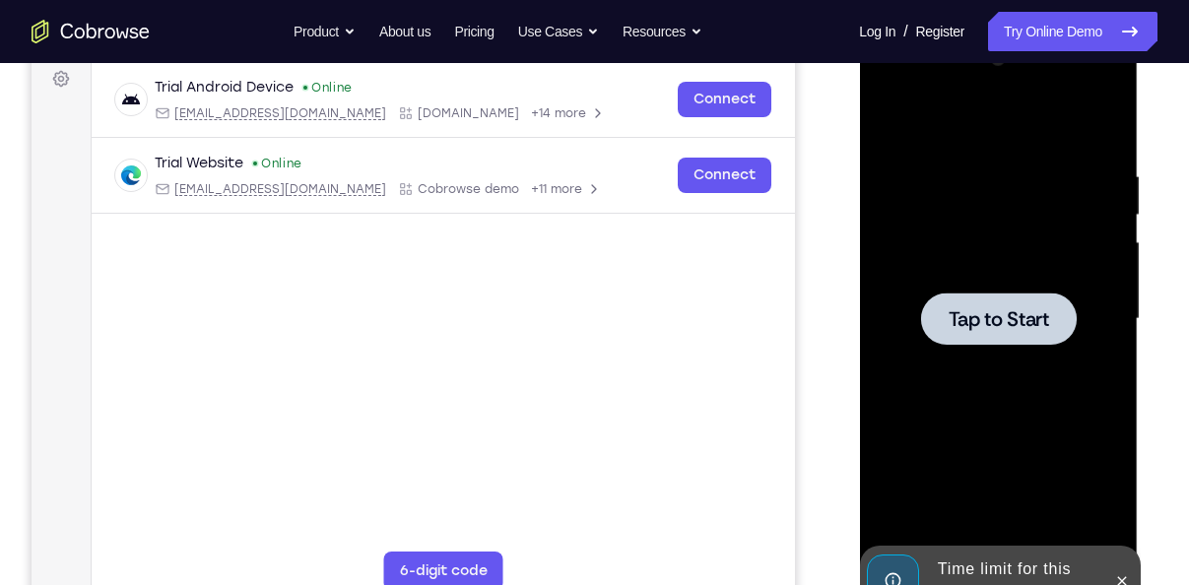
click at [1013, 29] on div "Tap to Start" at bounding box center [998, 29] width 279 height 0
click at [1009, 262] on div at bounding box center [997, 318] width 248 height 551
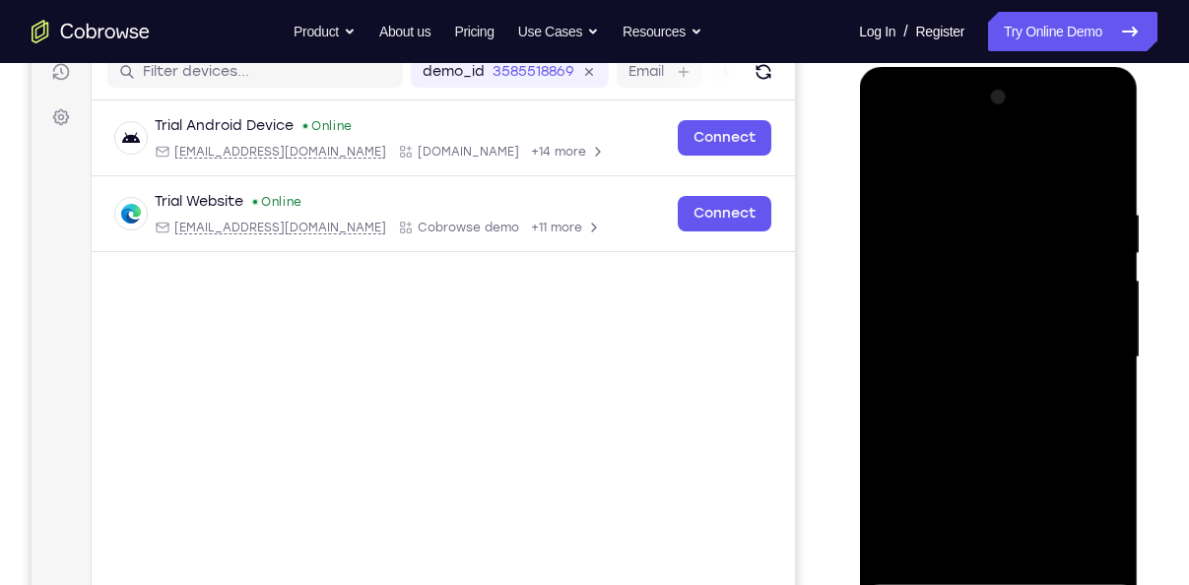
scroll to position [443, 0]
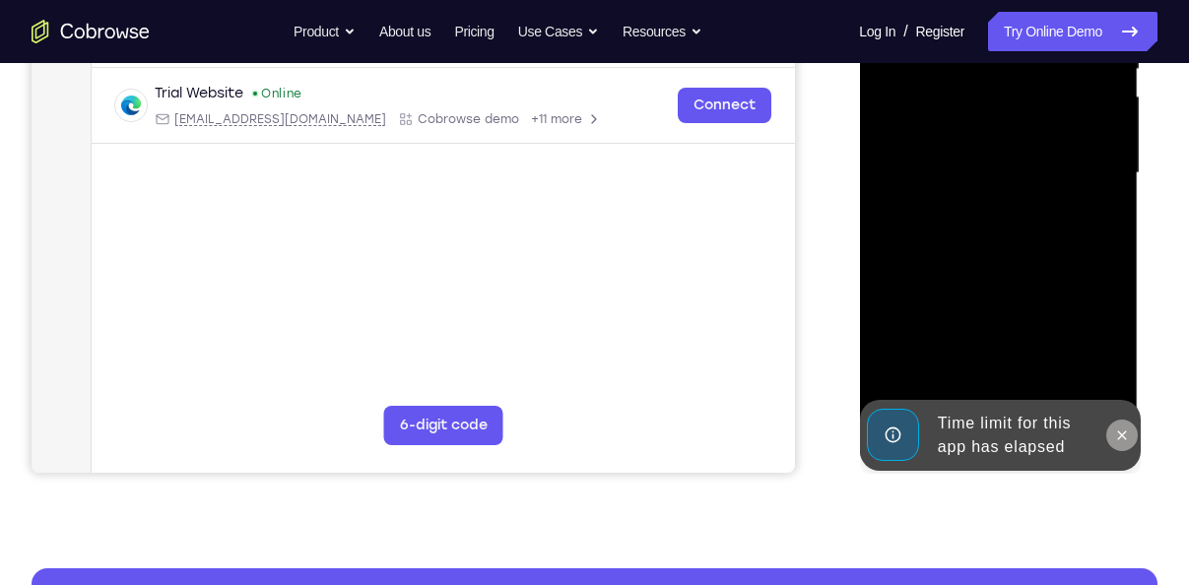
click at [1119, 432] on icon at bounding box center [1121, 434] width 9 height 9
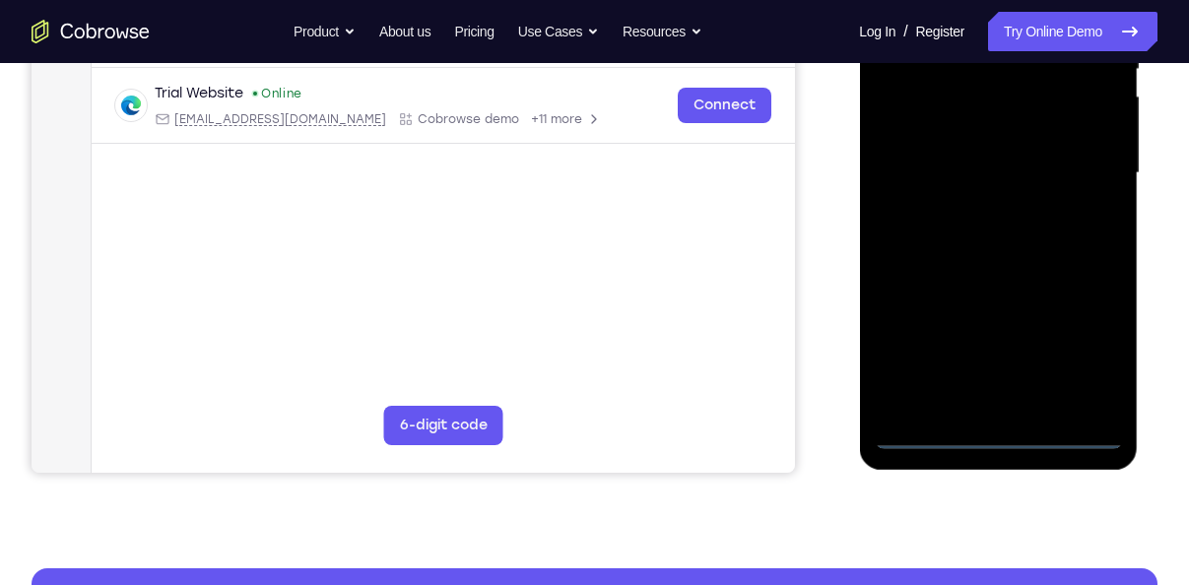
click at [999, 433] on div at bounding box center [997, 173] width 248 height 551
click at [1085, 351] on div at bounding box center [997, 173] width 248 height 551
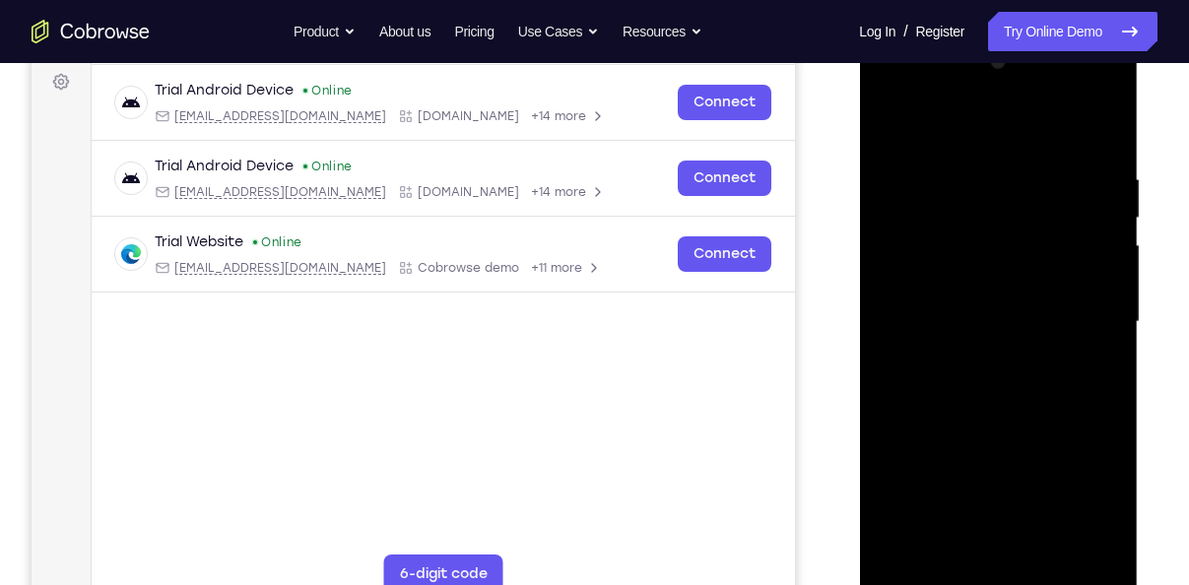
scroll to position [293, 0]
click at [949, 135] on div at bounding box center [997, 322] width 248 height 551
click at [1084, 326] on div at bounding box center [997, 322] width 248 height 551
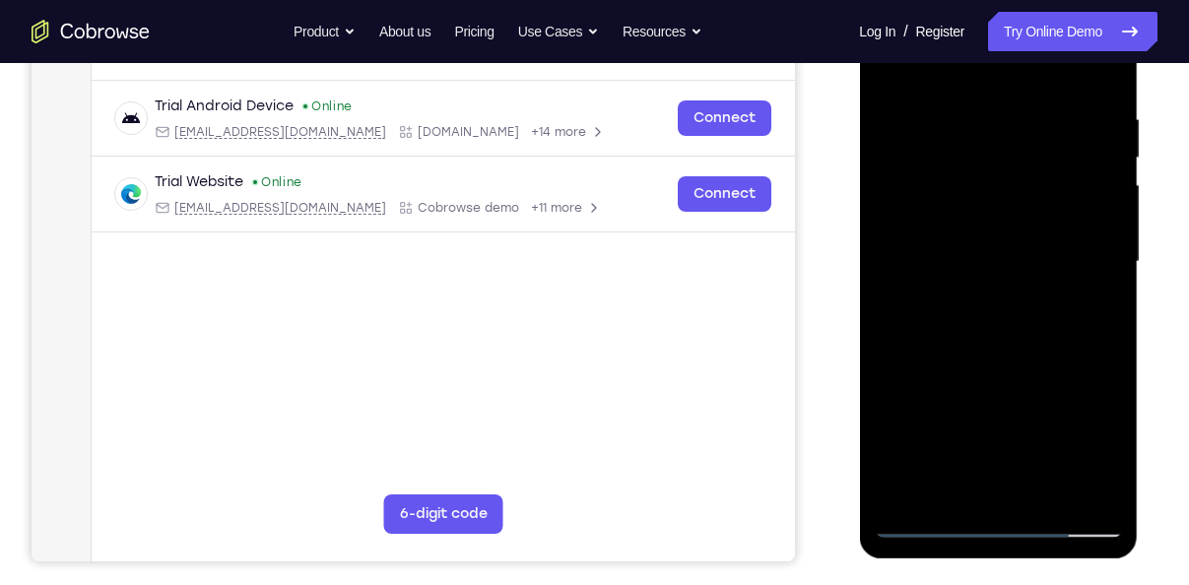
scroll to position [376, 0]
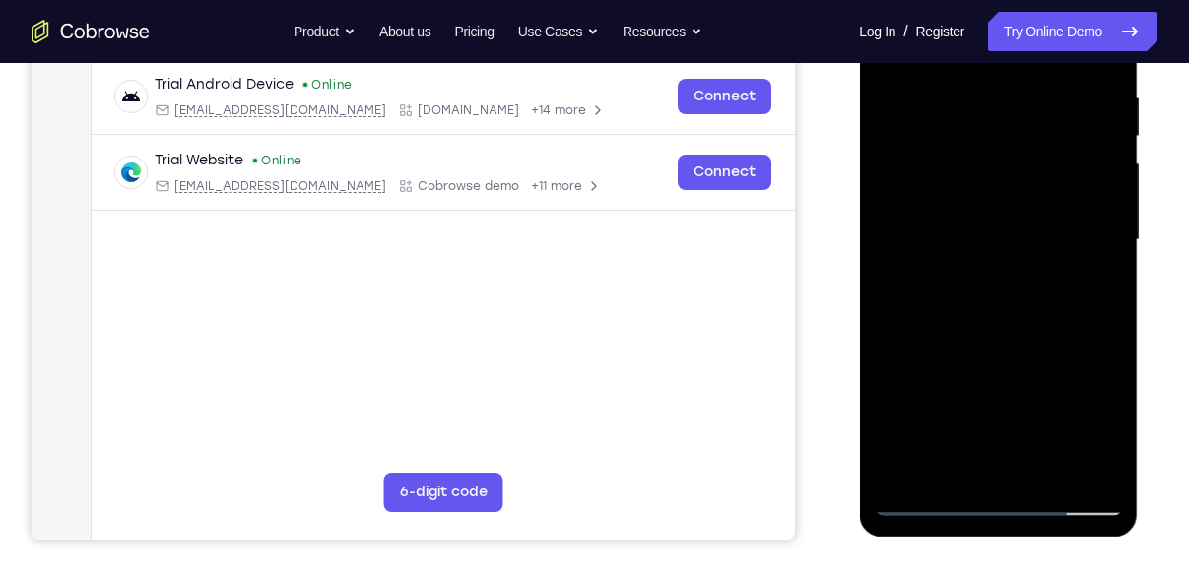
click at [1019, 469] on div at bounding box center [997, 240] width 248 height 551
click at [948, 225] on div at bounding box center [997, 240] width 248 height 551
click at [926, 206] on div at bounding box center [997, 240] width 248 height 551
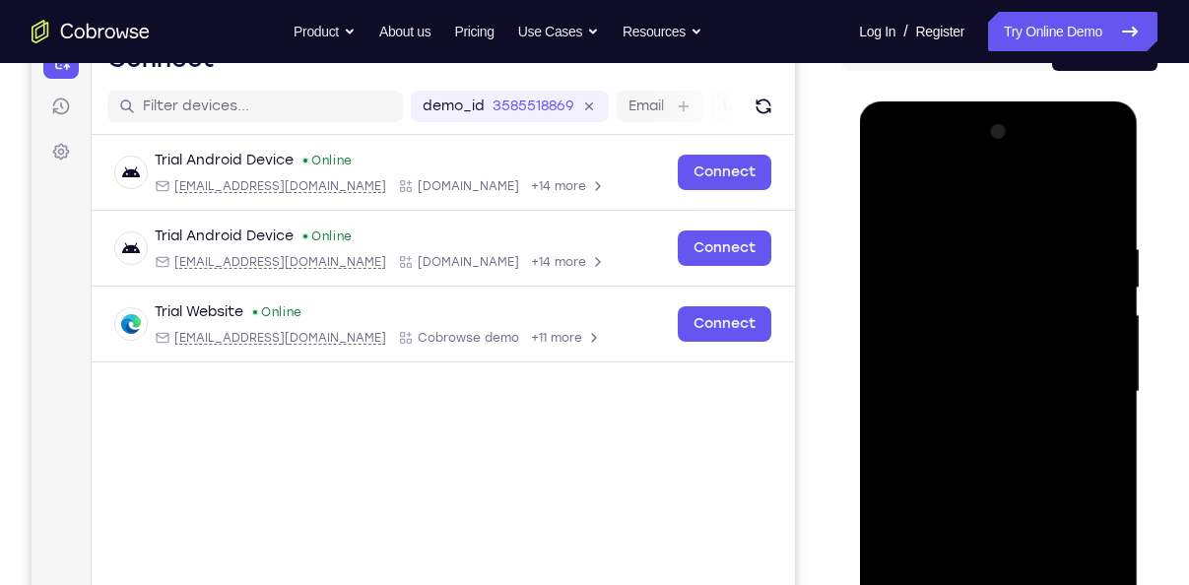
scroll to position [226, 0]
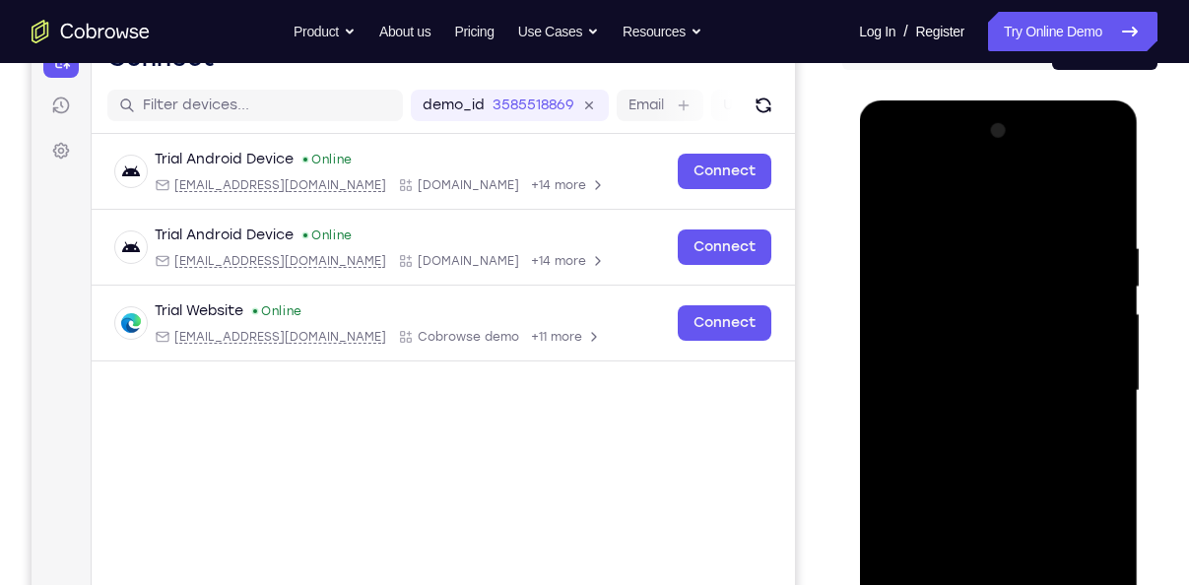
click at [1066, 396] on div at bounding box center [997, 390] width 248 height 551
click at [992, 444] on div at bounding box center [997, 390] width 248 height 551
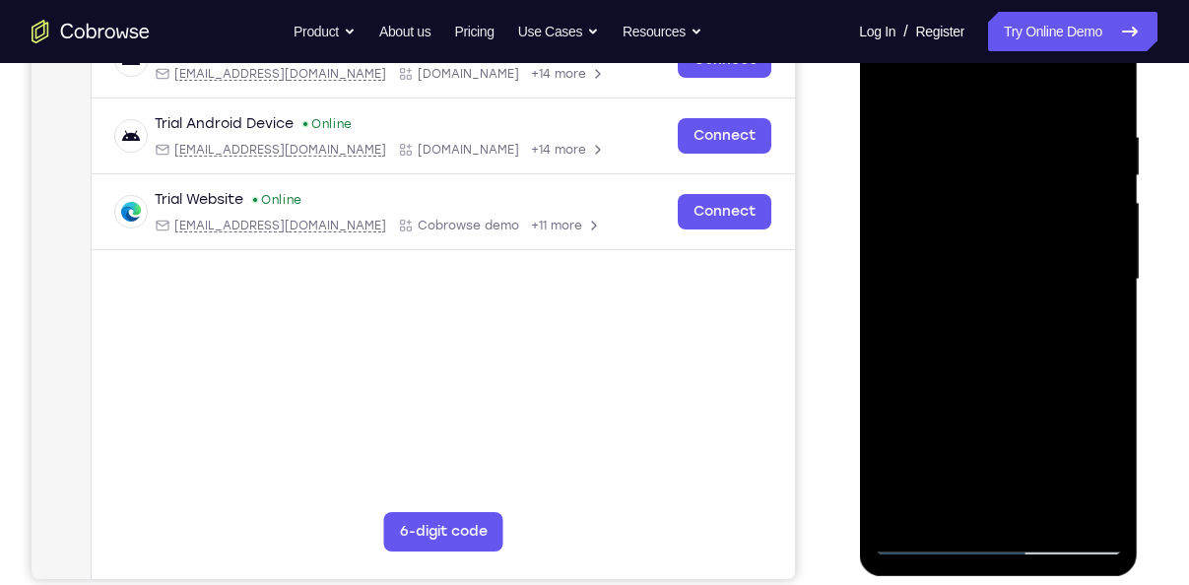
scroll to position [337, 0]
click at [980, 368] on div at bounding box center [997, 279] width 248 height 551
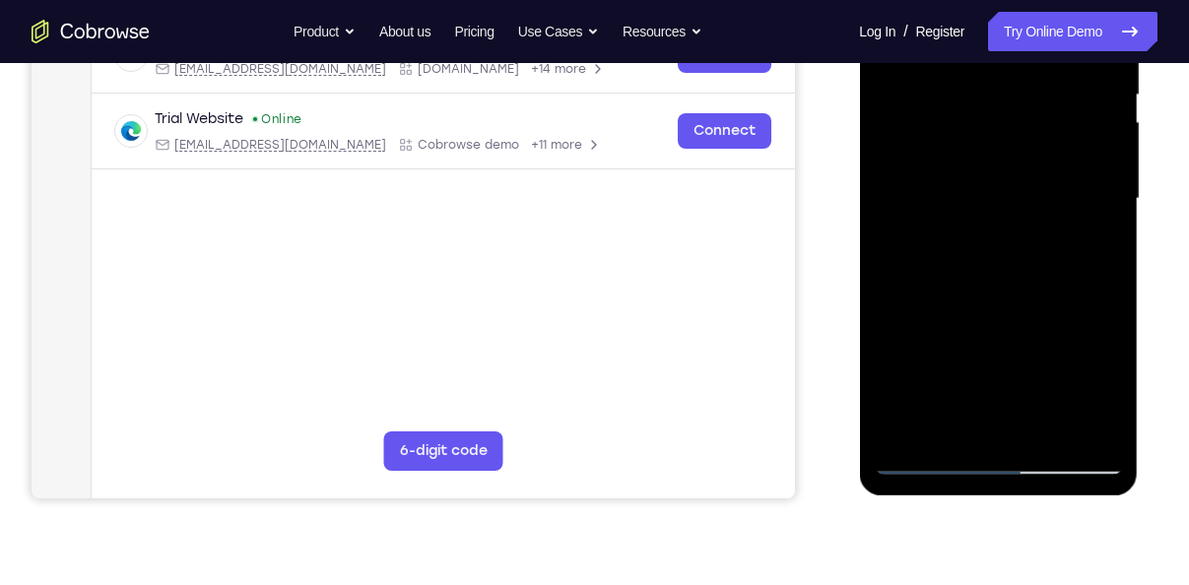
click at [971, 290] on div at bounding box center [997, 198] width 248 height 551
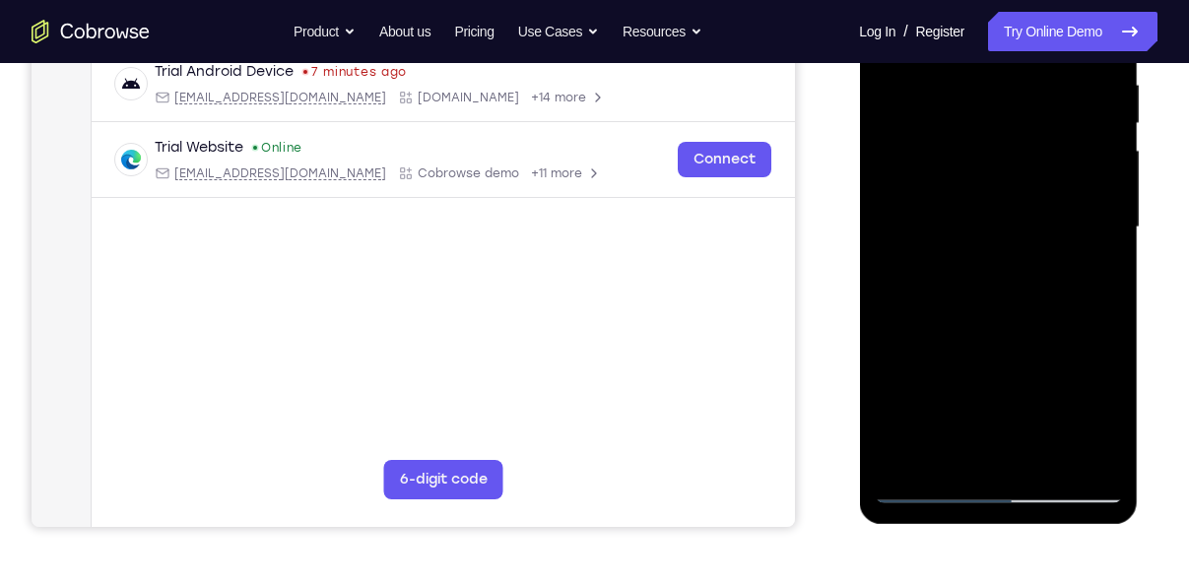
click at [1101, 320] on div at bounding box center [997, 227] width 248 height 551
drag, startPoint x: 1018, startPoint y: 344, endPoint x: 1005, endPoint y: 151, distance: 193.4
click at [1005, 151] on div at bounding box center [997, 227] width 248 height 551
drag, startPoint x: 1022, startPoint y: 345, endPoint x: 1044, endPoint y: 318, distance: 34.3
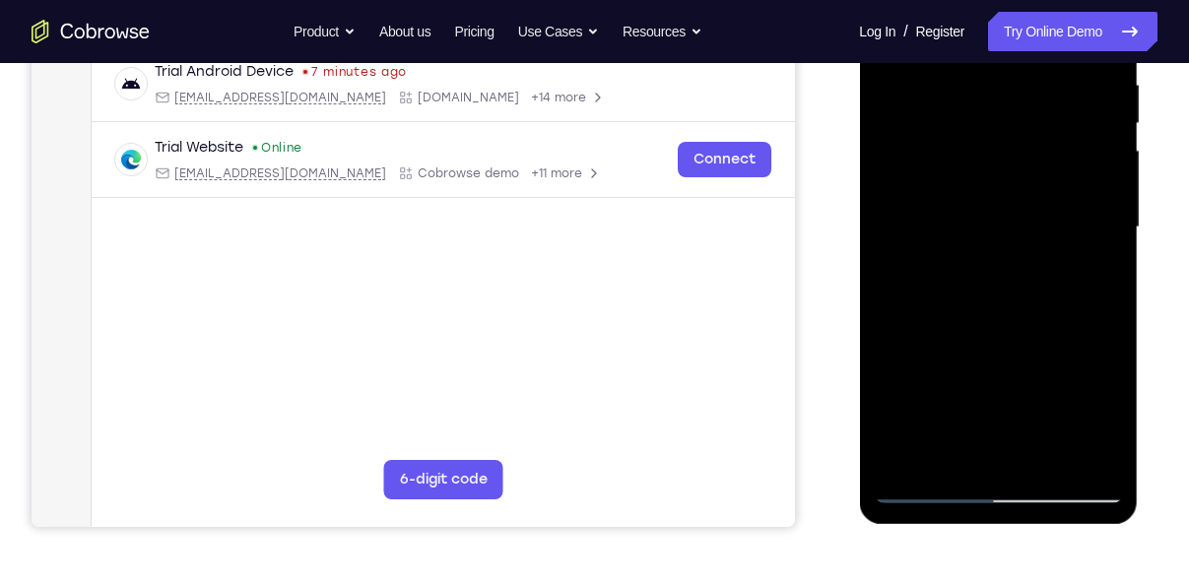
click at [1044, 318] on div at bounding box center [997, 227] width 248 height 551
drag, startPoint x: 1038, startPoint y: 373, endPoint x: 1046, endPoint y: 211, distance: 162.7
click at [1046, 211] on div at bounding box center [997, 227] width 248 height 551
drag, startPoint x: 1052, startPoint y: 356, endPoint x: 1066, endPoint y: 62, distance: 294.8
click at [1066, 62] on div at bounding box center [997, 227] width 248 height 551
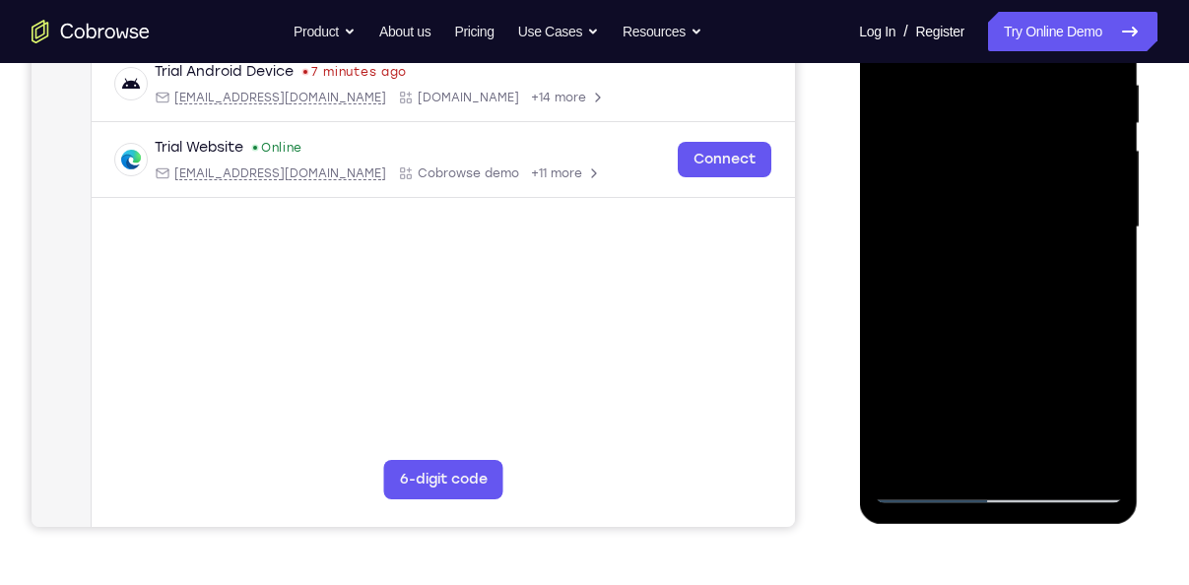
drag, startPoint x: 1076, startPoint y: 339, endPoint x: 1056, endPoint y: 128, distance: 211.7
click at [1056, 128] on div at bounding box center [997, 227] width 248 height 551
drag, startPoint x: 1037, startPoint y: 238, endPoint x: 1032, endPoint y: 328, distance: 89.7
click at [1032, 328] on div at bounding box center [997, 227] width 248 height 551
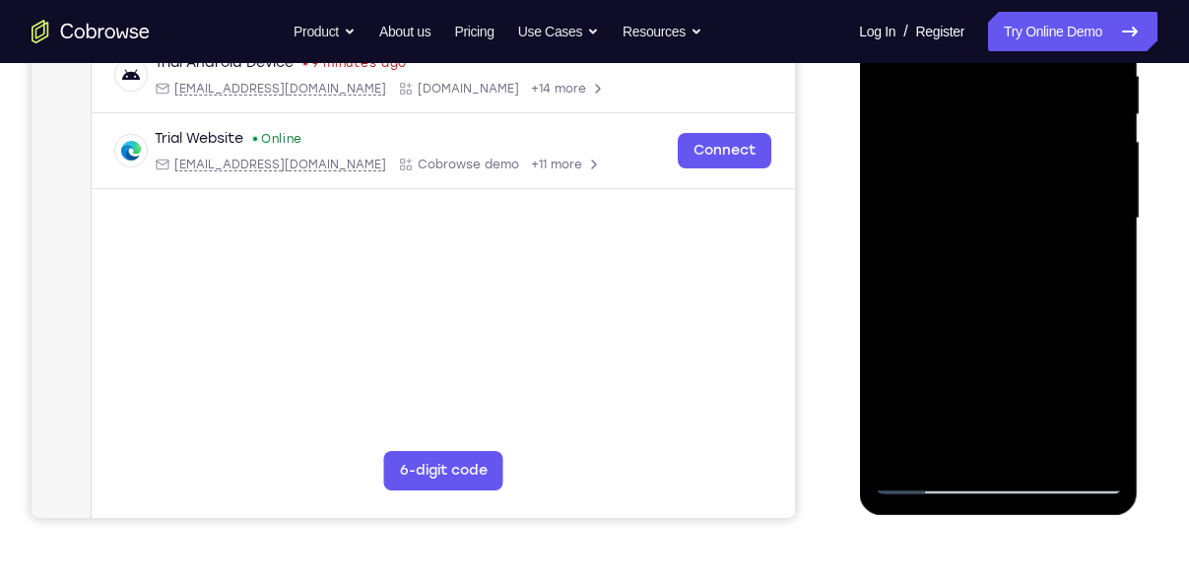
drag, startPoint x: 1034, startPoint y: 374, endPoint x: 1032, endPoint y: 170, distance: 203.8
click at [1032, 170] on div at bounding box center [997, 218] width 248 height 551
drag, startPoint x: 1025, startPoint y: 340, endPoint x: 1027, endPoint y: 144, distance: 196.0
click at [1027, 144] on div at bounding box center [997, 218] width 248 height 551
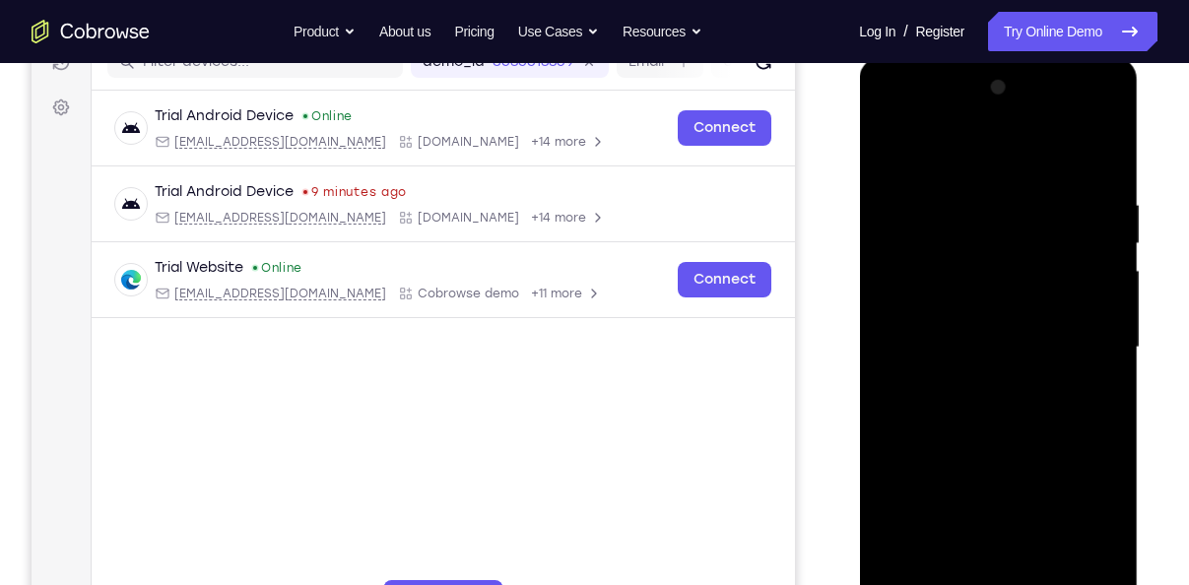
scroll to position [374, 0]
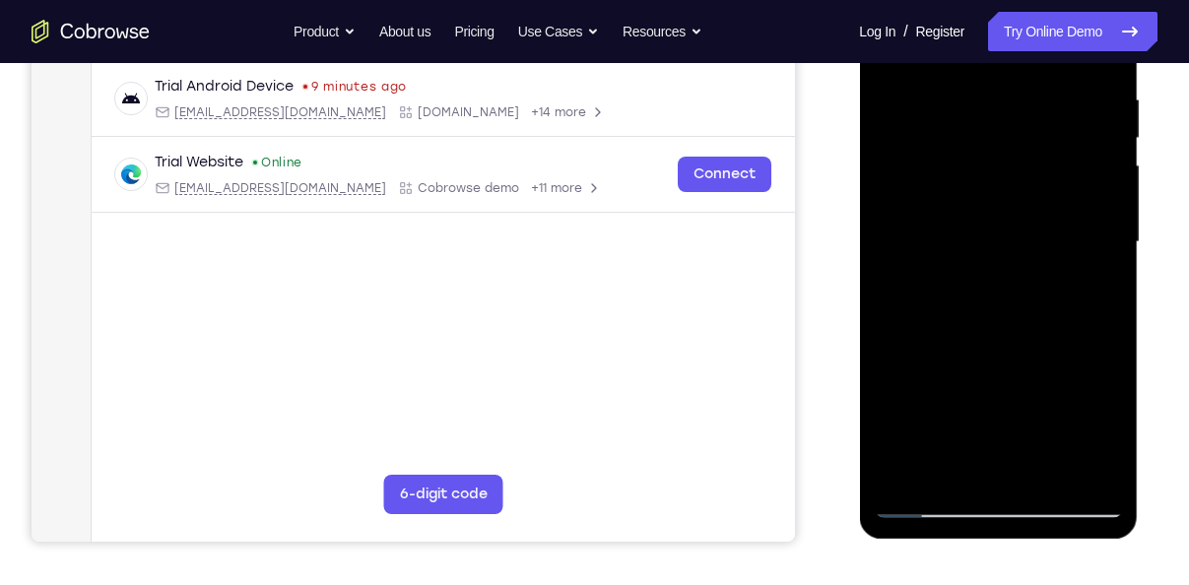
click at [1107, 340] on div at bounding box center [997, 242] width 248 height 551
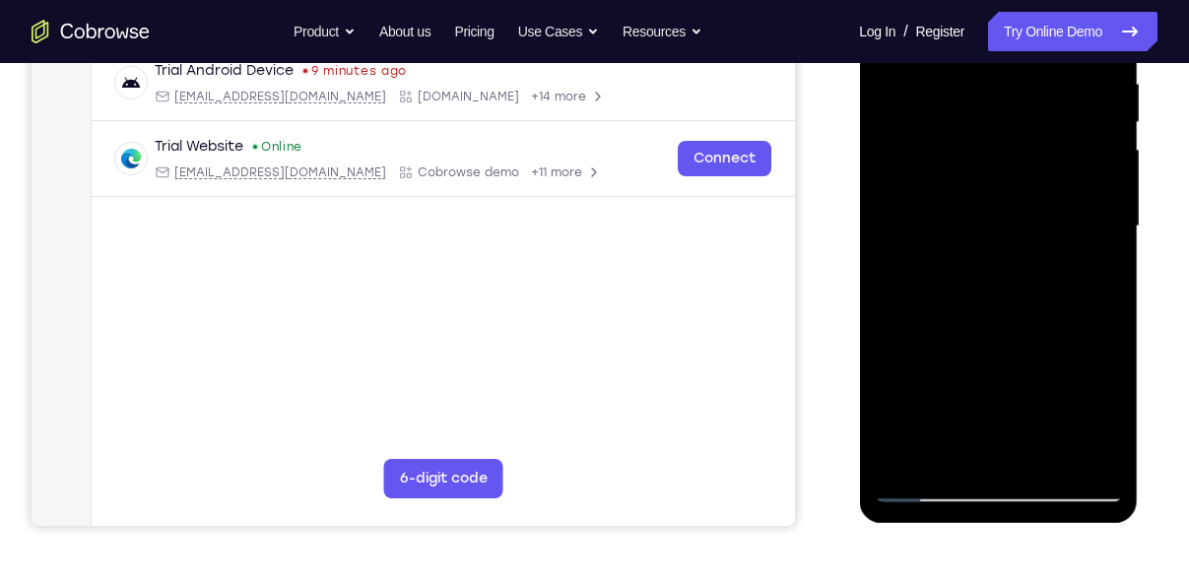
click at [1107, 328] on div at bounding box center [997, 226] width 248 height 551
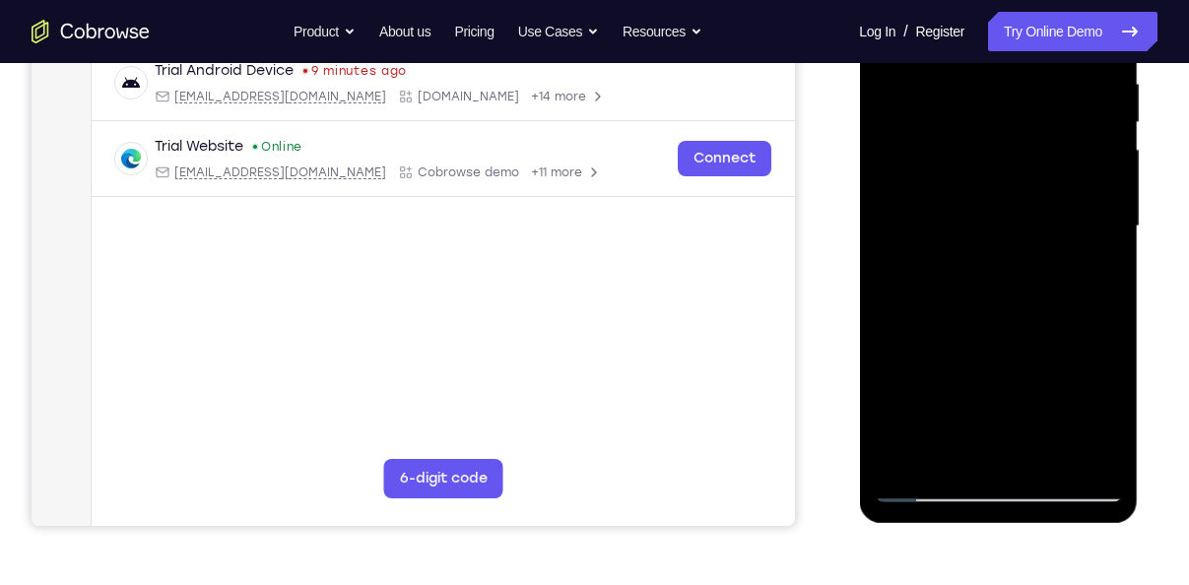
click at [1107, 328] on div at bounding box center [997, 226] width 248 height 551
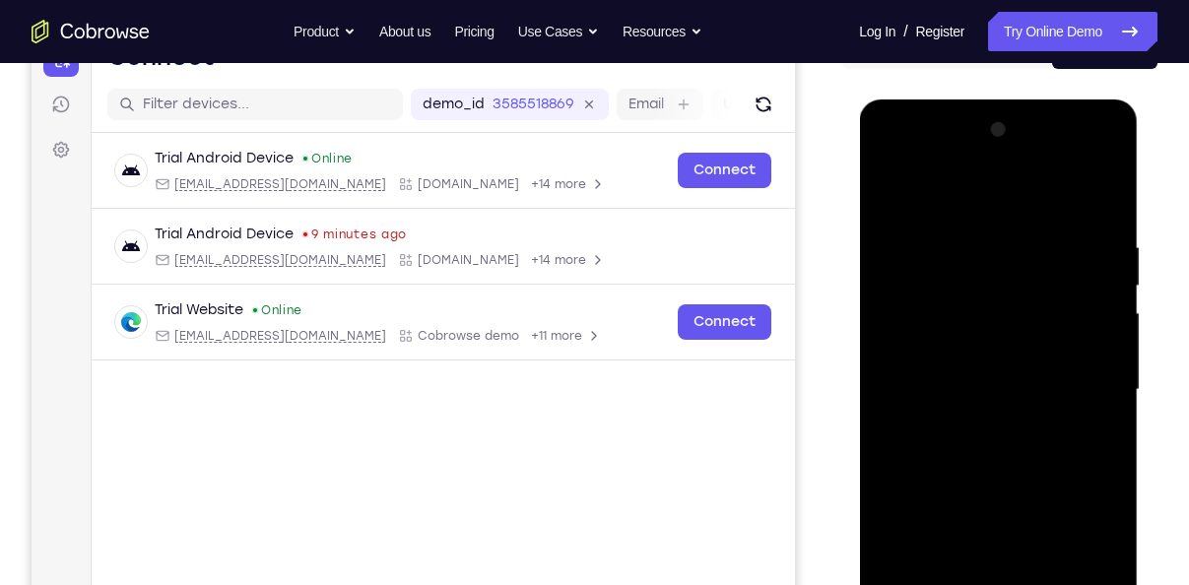
click at [1012, 165] on div at bounding box center [997, 389] width 248 height 551
click at [980, 200] on div at bounding box center [997, 389] width 248 height 551
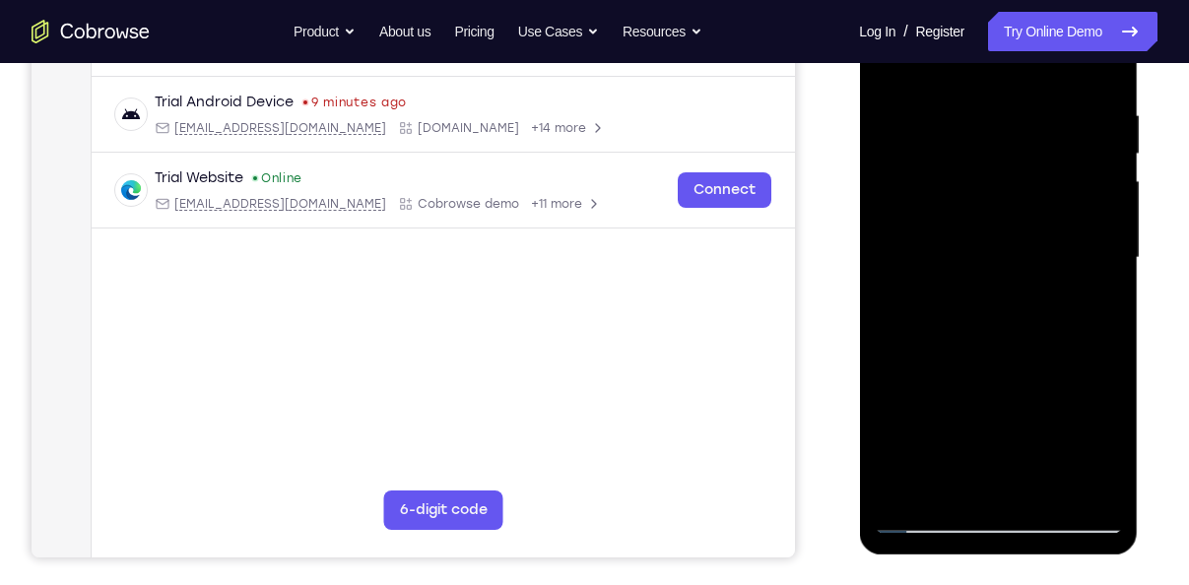
scroll to position [360, 0]
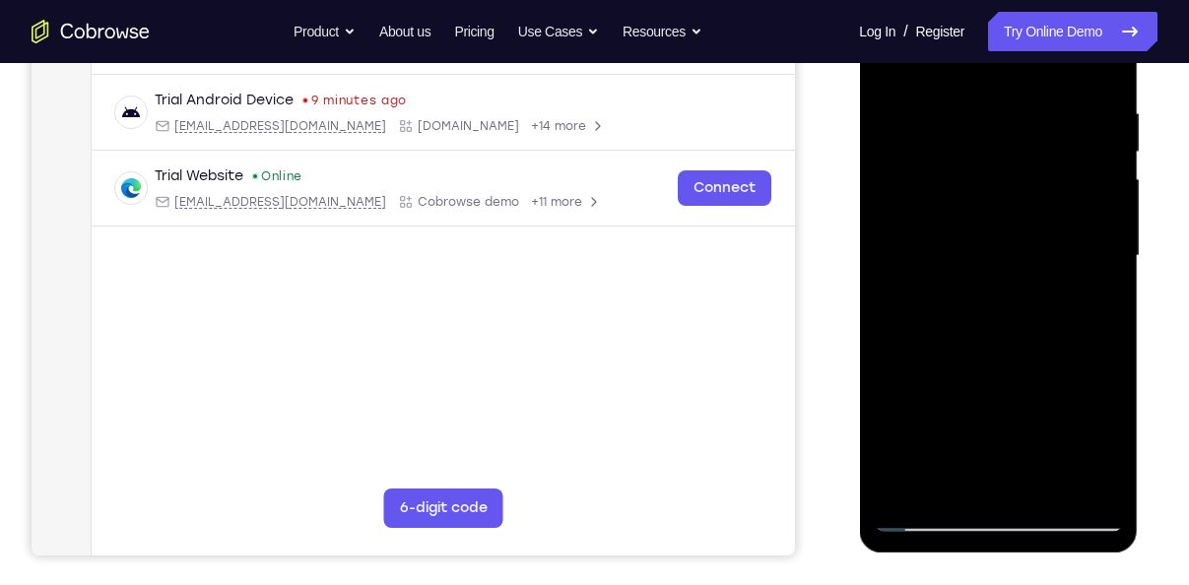
click at [1110, 352] on div at bounding box center [997, 255] width 248 height 551
click at [969, 107] on div at bounding box center [997, 255] width 248 height 551
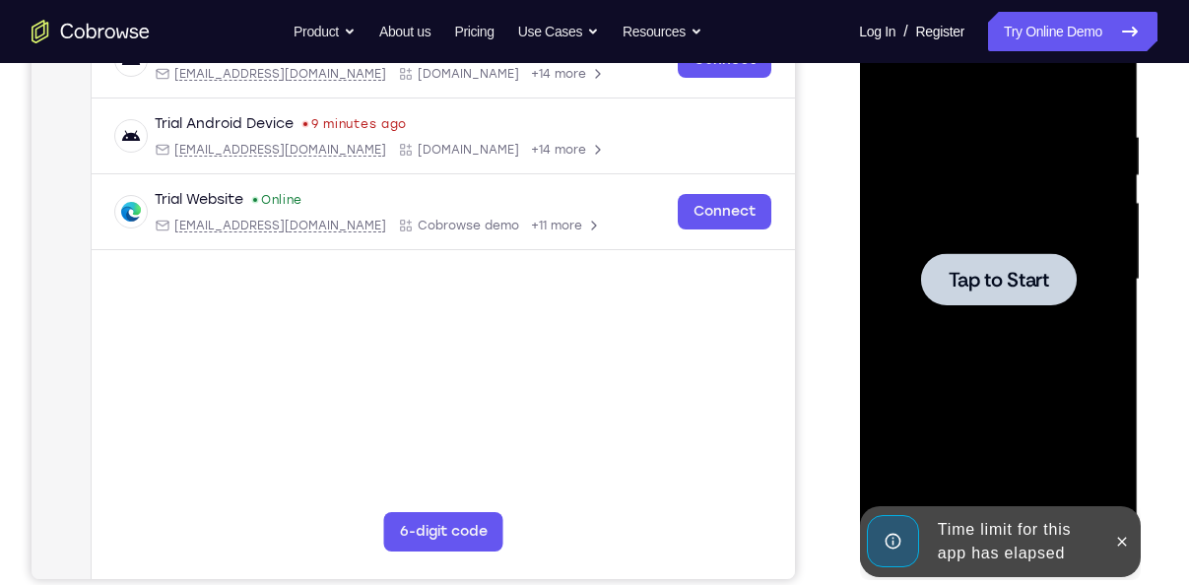
click at [1079, 191] on div at bounding box center [997, 279] width 248 height 551
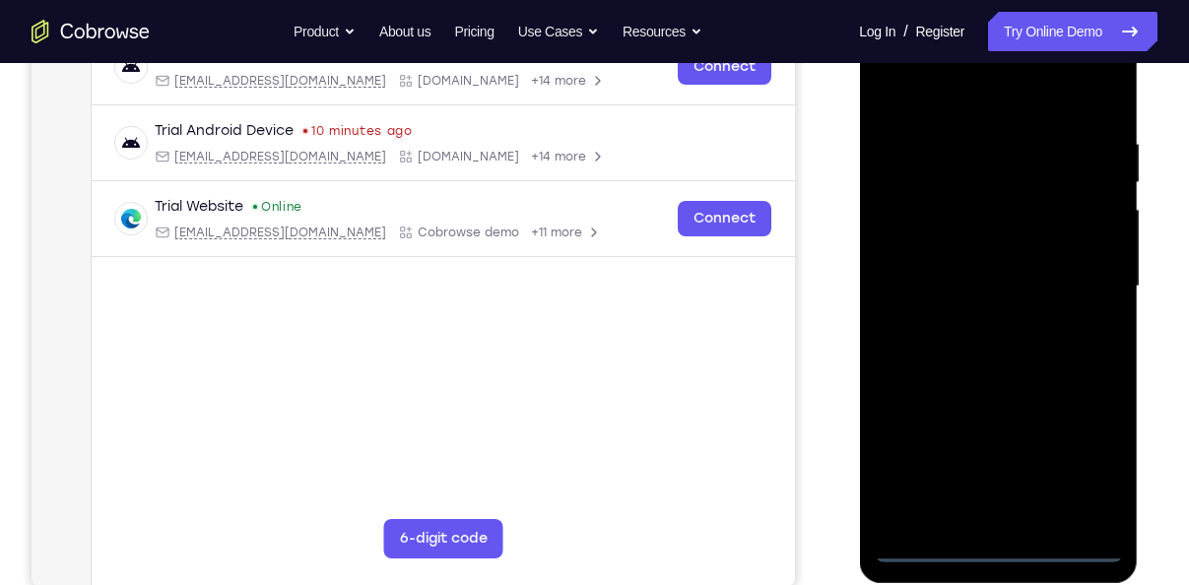
scroll to position [329, 0]
click at [990, 541] on div at bounding box center [997, 287] width 248 height 551
click at [1084, 448] on div at bounding box center [997, 287] width 248 height 551
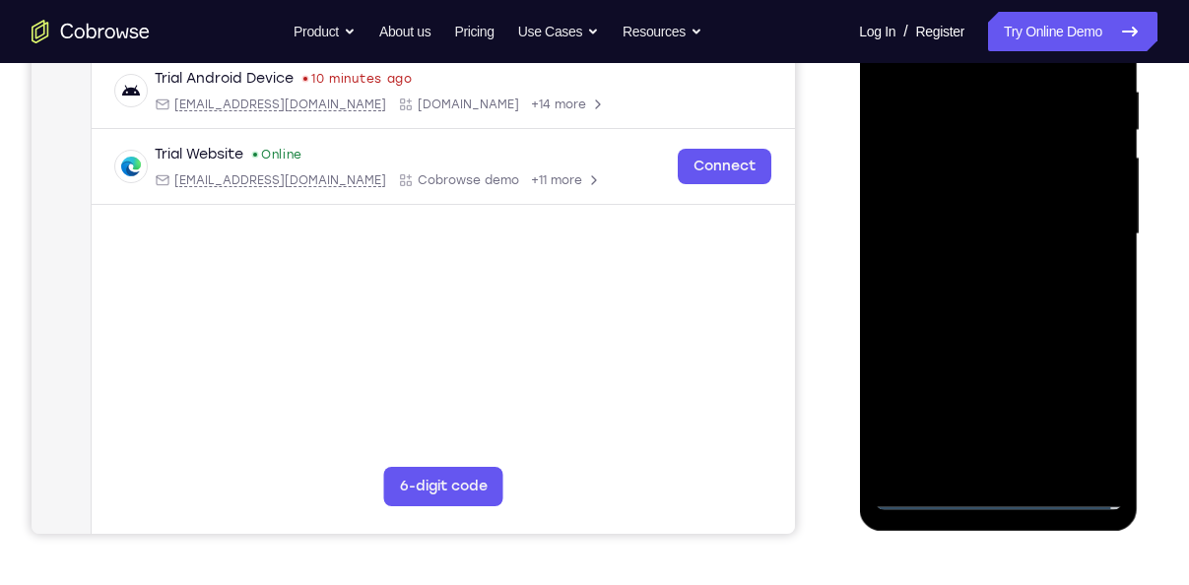
scroll to position [388, 0]
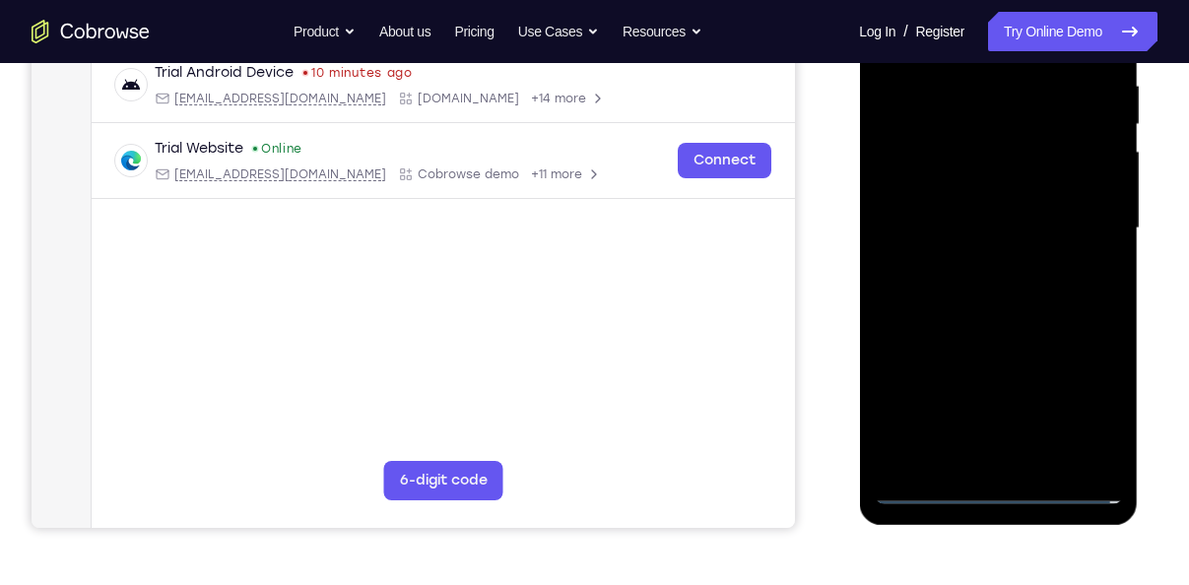
click at [997, 498] on div at bounding box center [997, 228] width 248 height 551
click at [1078, 406] on div at bounding box center [997, 228] width 248 height 551
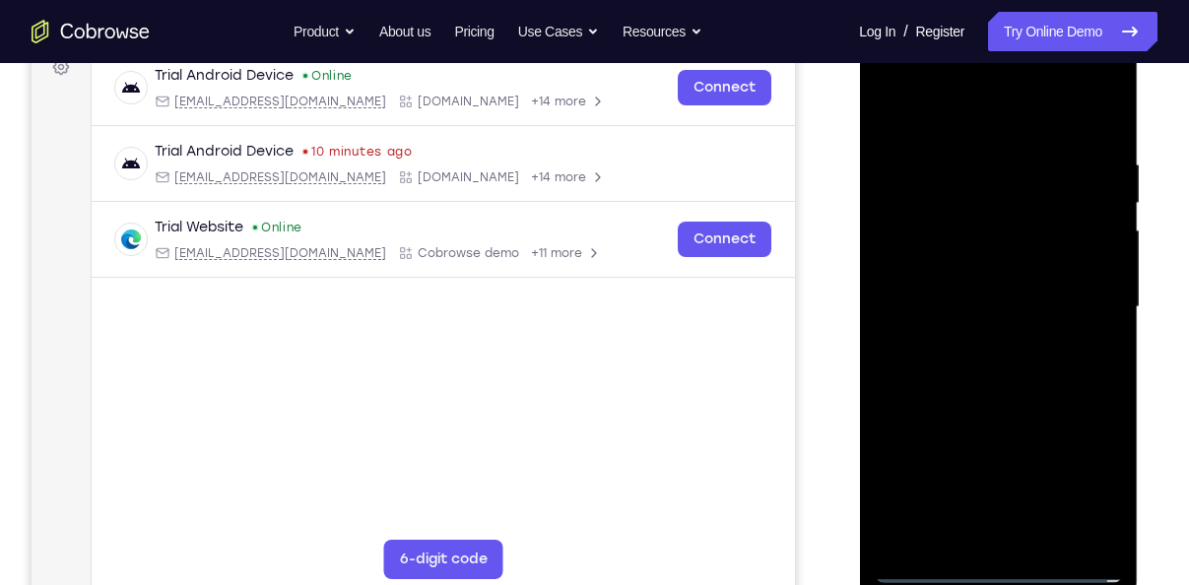
scroll to position [296, 0]
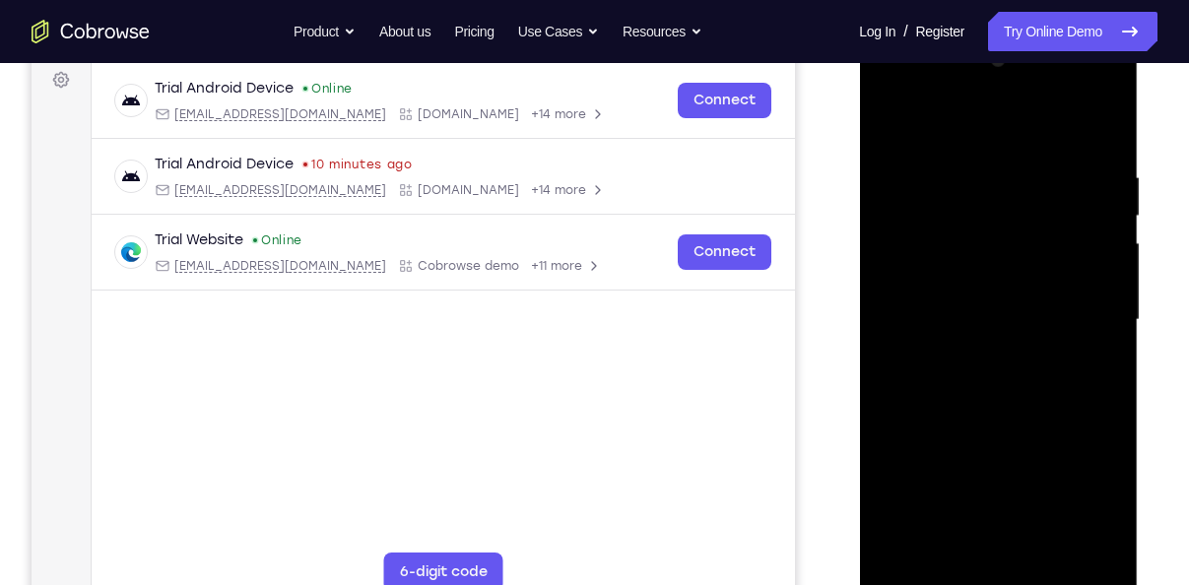
click at [1090, 490] on div at bounding box center [997, 319] width 248 height 551
click at [963, 78] on div at bounding box center [997, 319] width 248 height 551
click at [945, 154] on div at bounding box center [997, 319] width 248 height 551
click at [966, 239] on div at bounding box center [997, 319] width 248 height 551
click at [935, 240] on div at bounding box center [997, 319] width 248 height 551
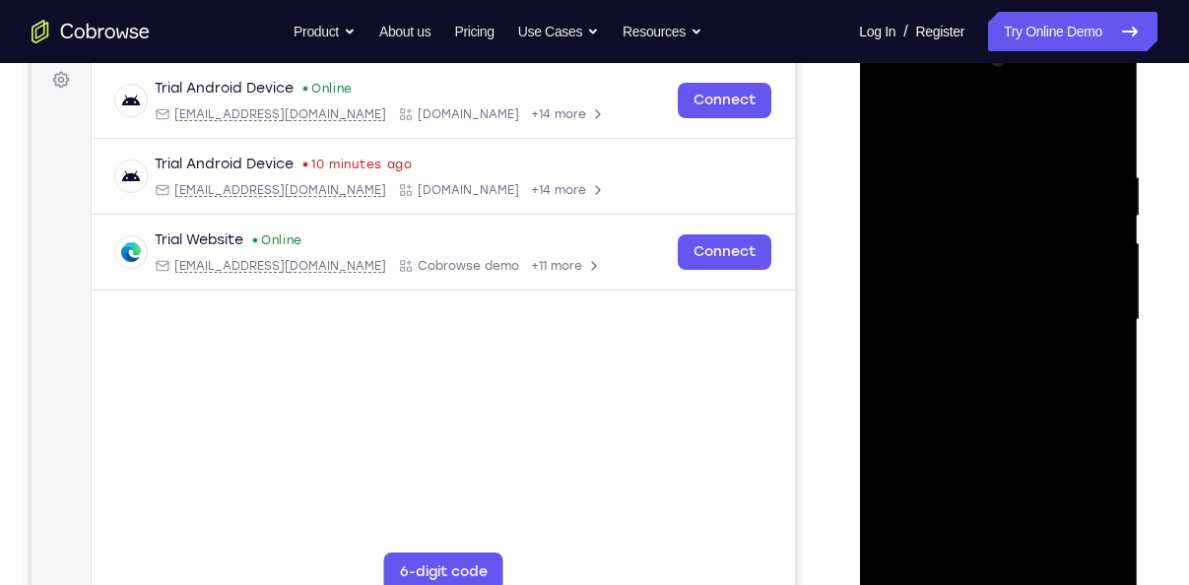
click at [978, 353] on div at bounding box center [997, 319] width 248 height 551
click at [966, 303] on div at bounding box center [997, 319] width 248 height 551
click at [942, 285] on div at bounding box center [997, 319] width 248 height 551
click at [969, 316] on div at bounding box center [997, 319] width 248 height 551
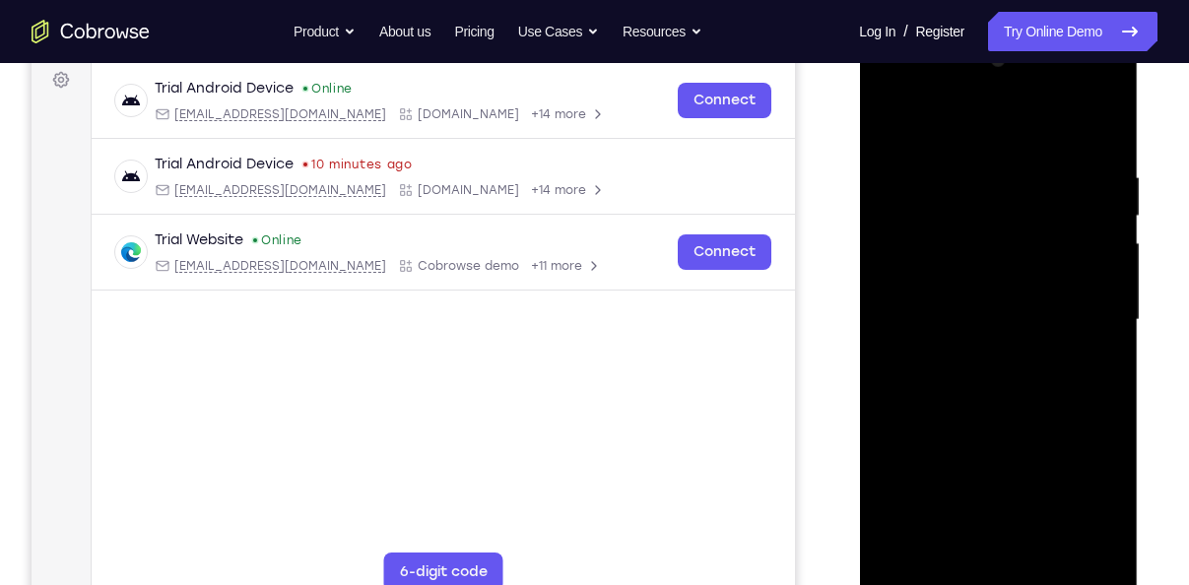
click at [1108, 401] on div at bounding box center [997, 319] width 248 height 551
drag, startPoint x: 1067, startPoint y: 420, endPoint x: 1068, endPoint y: 326, distance: 94.5
click at [1068, 326] on div at bounding box center [997, 319] width 248 height 551
click at [1048, 405] on div at bounding box center [997, 319] width 248 height 551
click at [1053, 377] on div at bounding box center [997, 319] width 248 height 551
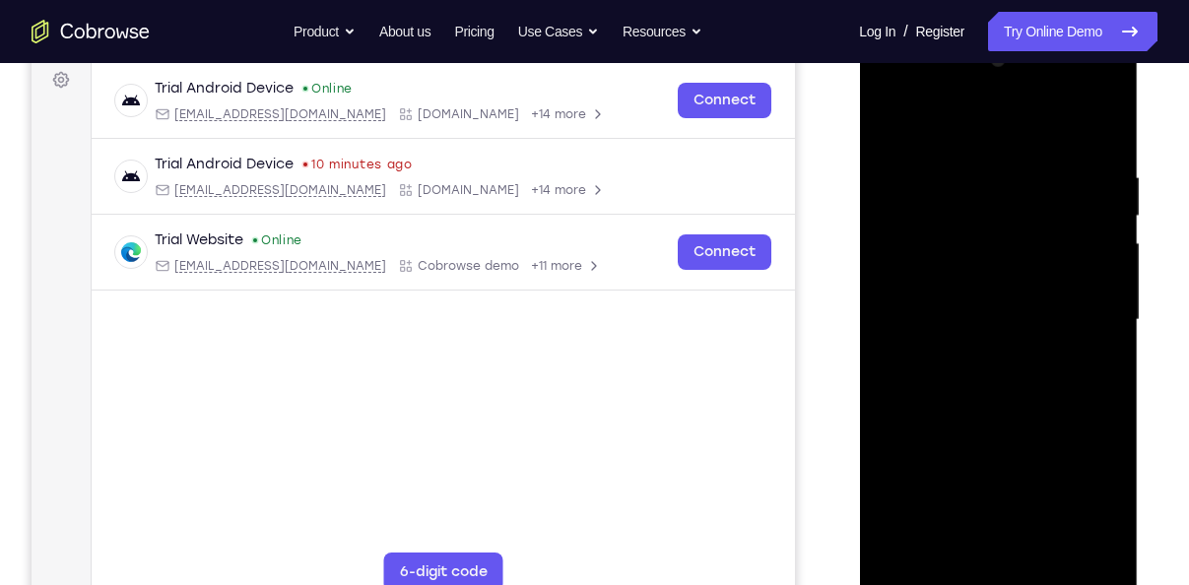
click at [1104, 397] on div at bounding box center [997, 319] width 248 height 551
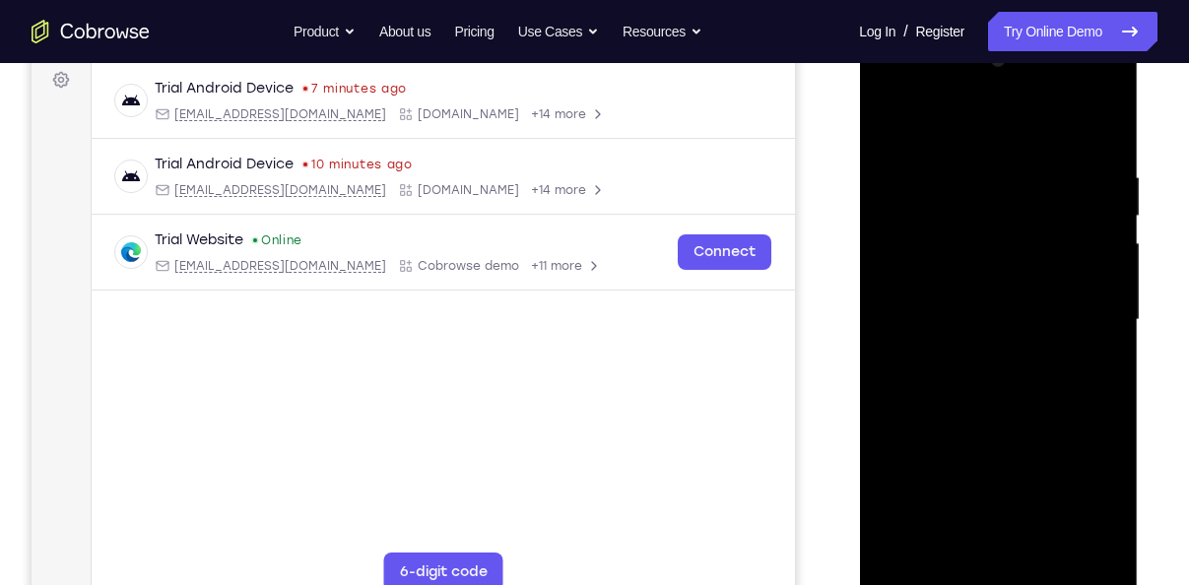
click at [1104, 397] on div at bounding box center [997, 319] width 248 height 551
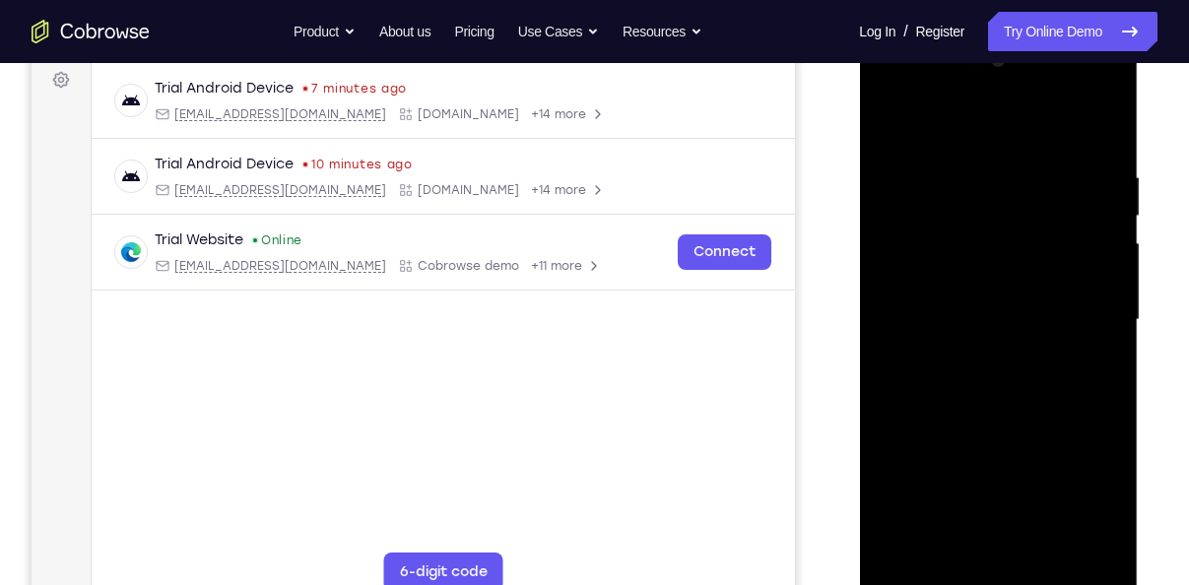
click at [1104, 397] on div at bounding box center [997, 319] width 248 height 551
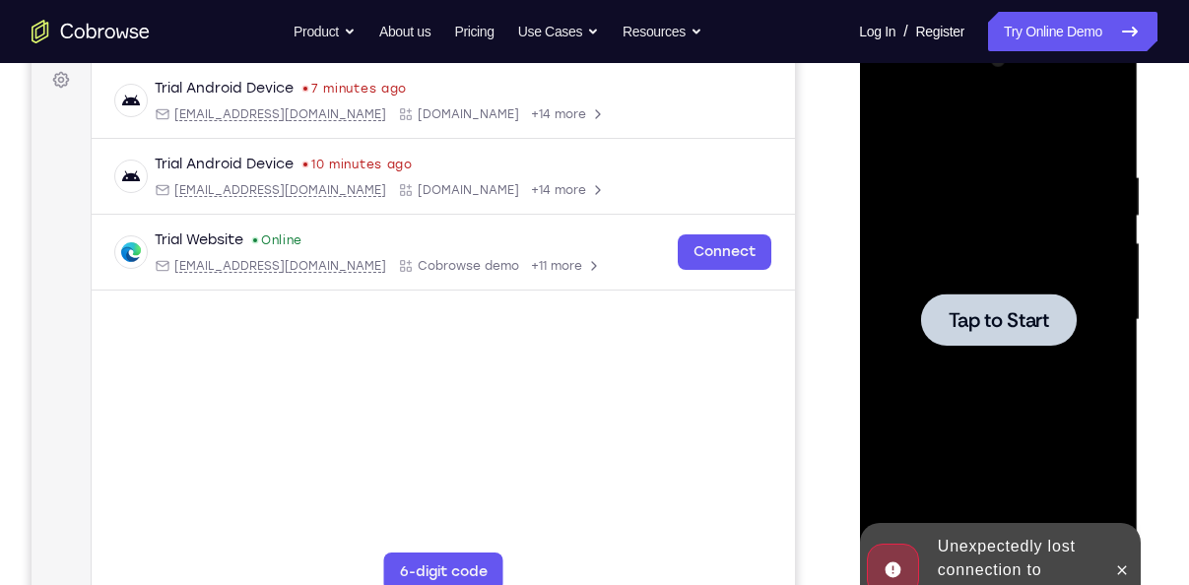
click at [1027, 426] on div at bounding box center [997, 319] width 248 height 551
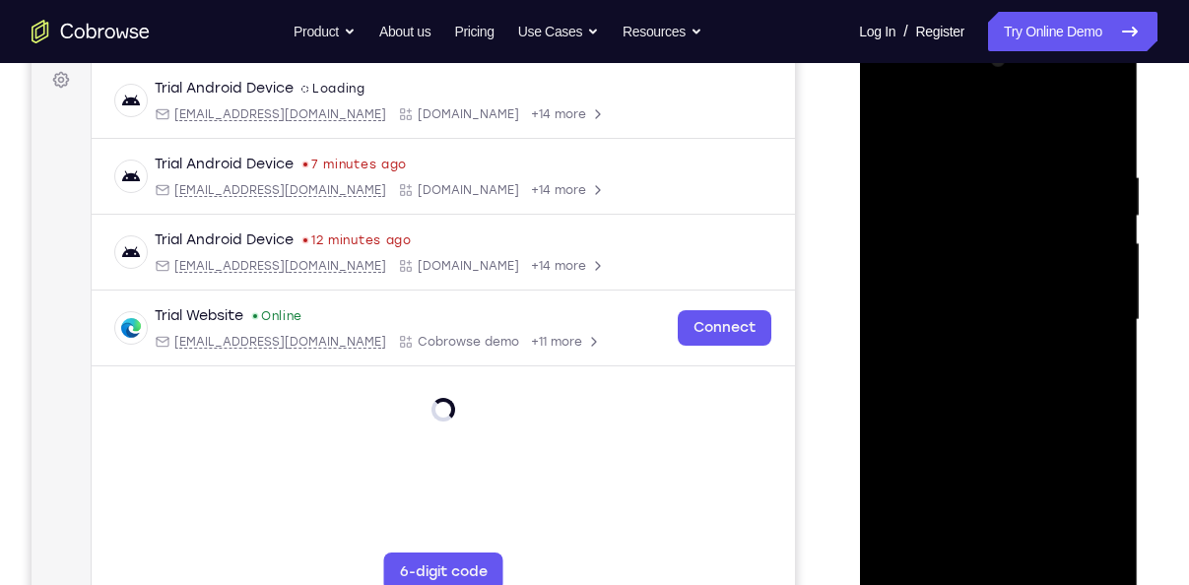
click at [1017, 573] on div at bounding box center [997, 319] width 248 height 551
click at [993, 574] on div at bounding box center [997, 319] width 248 height 551
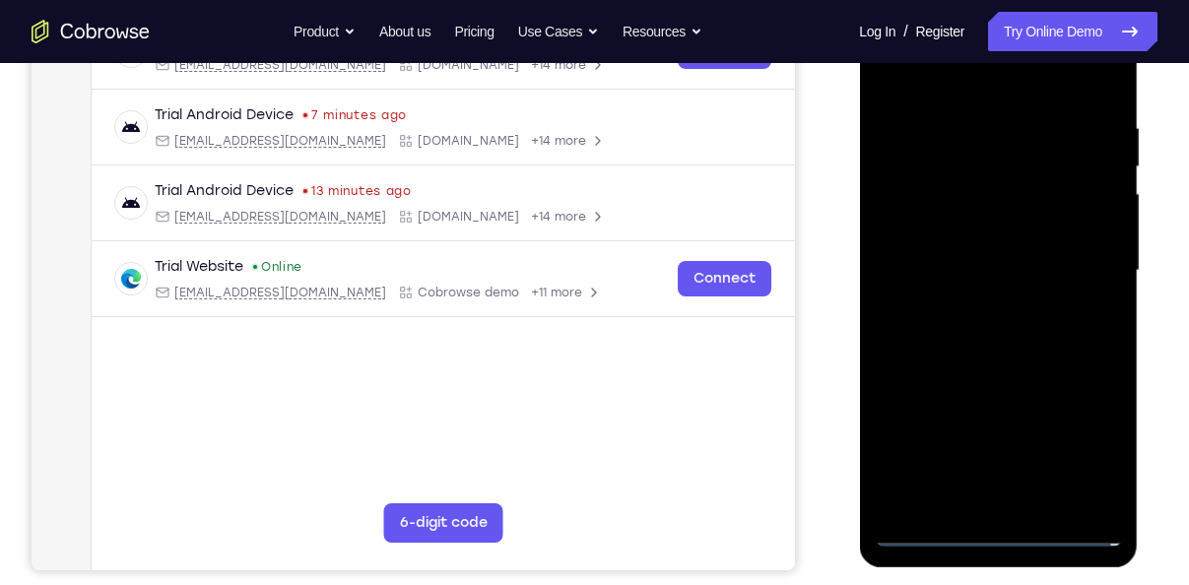
scroll to position [349, 0]
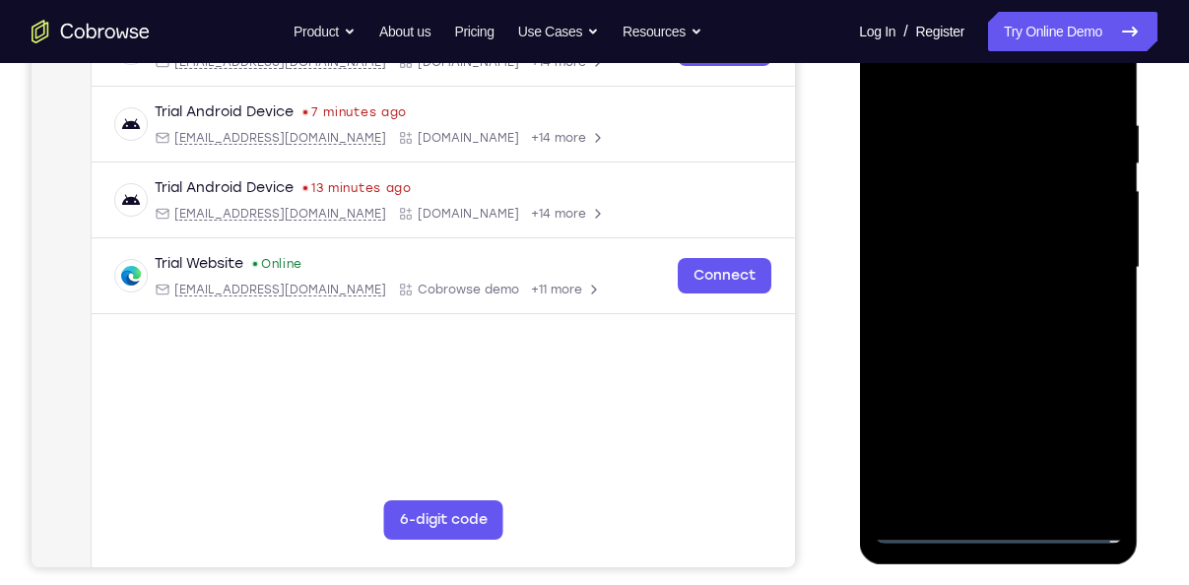
click at [1001, 529] on div at bounding box center [997, 267] width 248 height 551
drag, startPoint x: 1001, startPoint y: 529, endPoint x: 1078, endPoint y: 438, distance: 118.8
click at [1078, 438] on div at bounding box center [997, 267] width 248 height 551
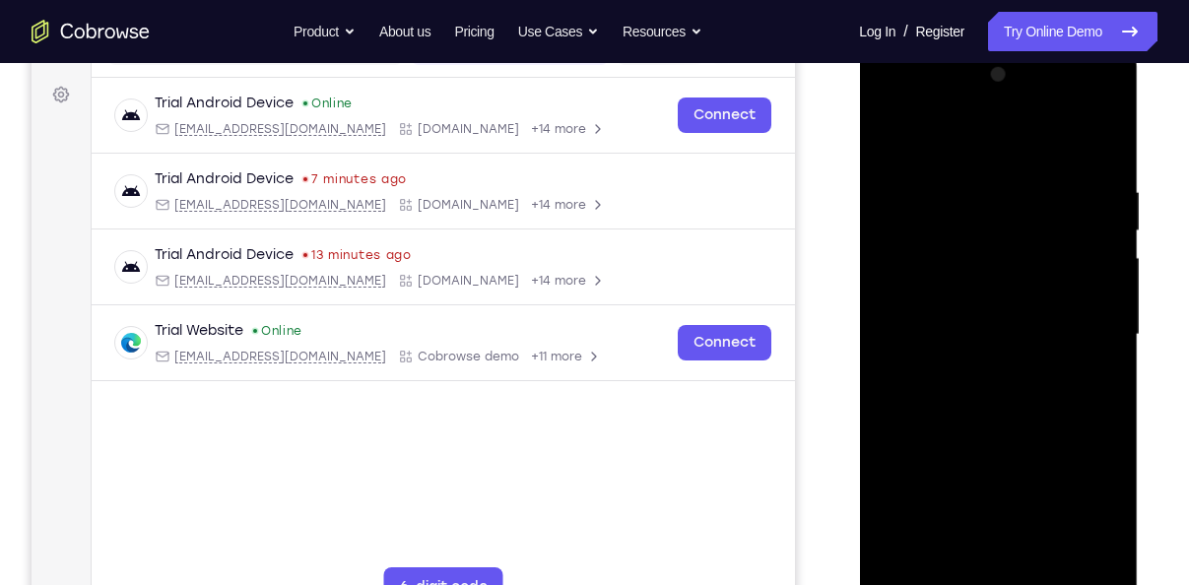
scroll to position [281, 0]
click at [958, 135] on div at bounding box center [997, 335] width 248 height 551
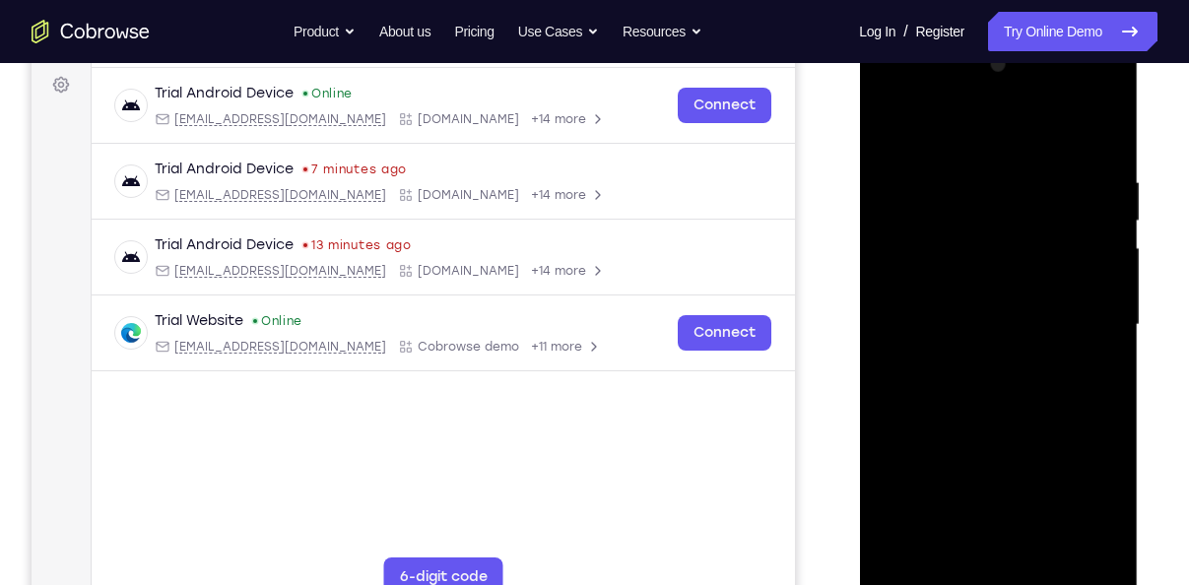
scroll to position [287, 0]
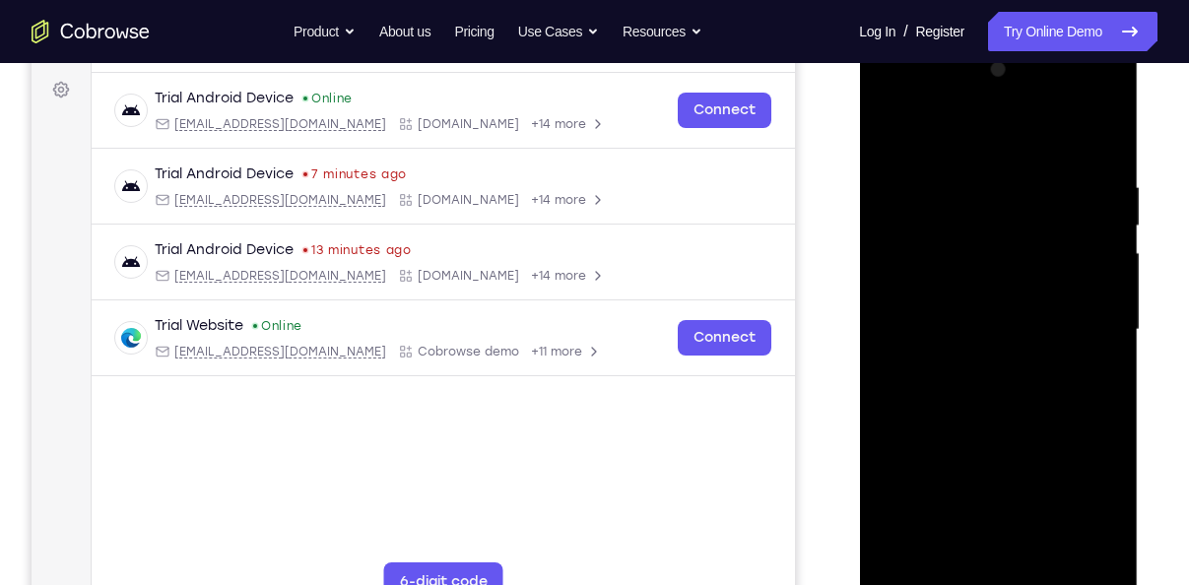
click at [1098, 328] on div at bounding box center [997, 329] width 248 height 551
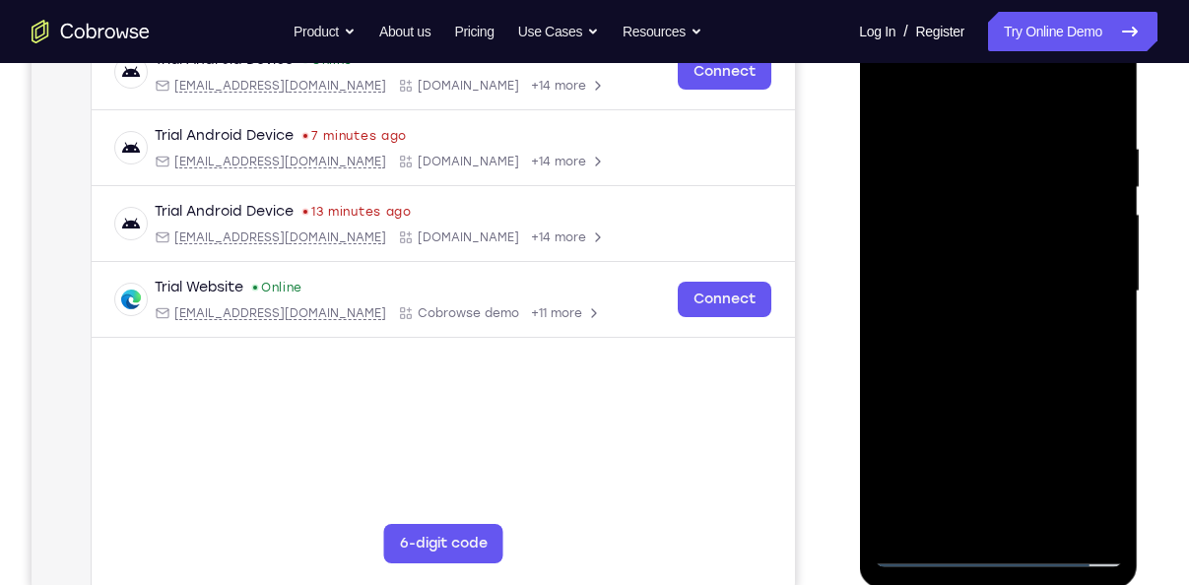
scroll to position [327, 0]
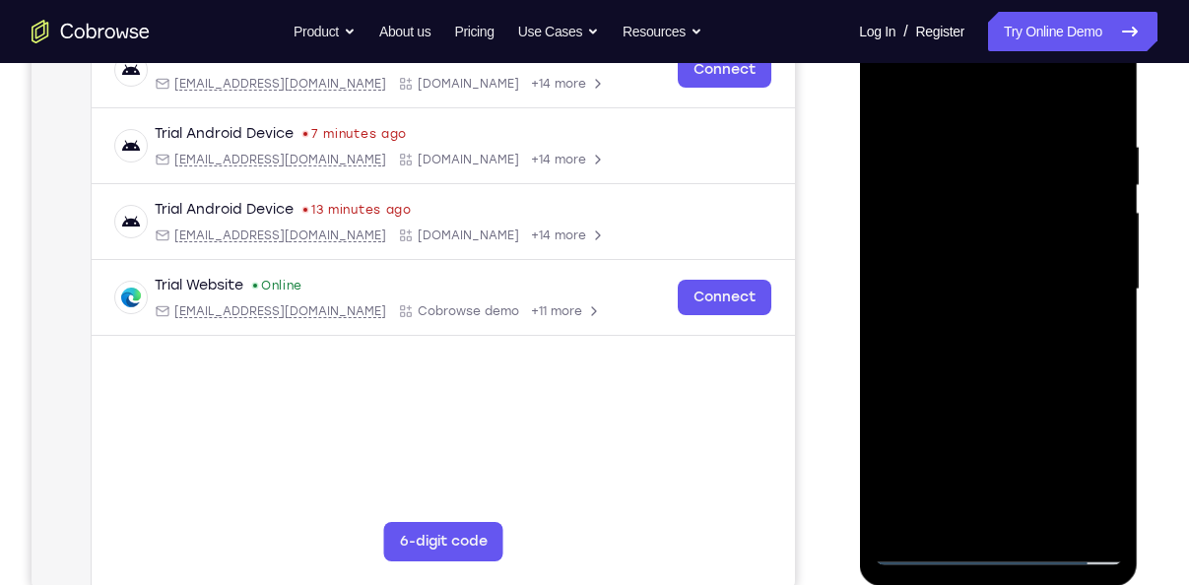
click at [972, 323] on div at bounding box center [997, 289] width 248 height 551
click at [964, 272] on div at bounding box center [997, 289] width 248 height 551
click at [950, 246] on div at bounding box center [997, 289] width 248 height 551
click at [944, 274] on div at bounding box center [997, 289] width 248 height 551
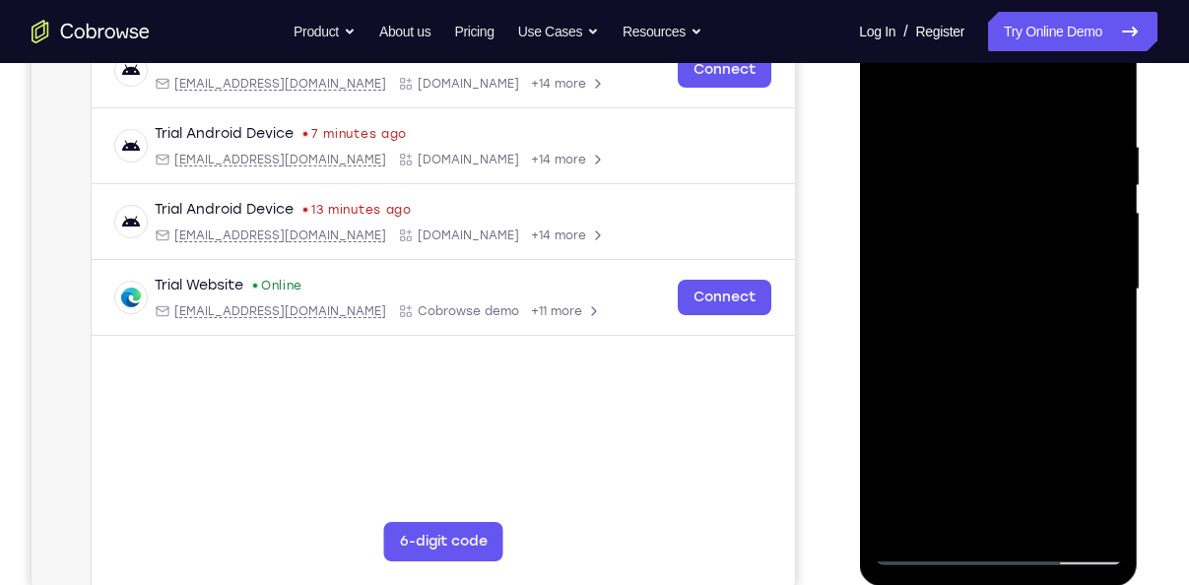
click at [944, 274] on div at bounding box center [997, 289] width 248 height 551
click at [944, 280] on div at bounding box center [997, 289] width 248 height 551
click at [907, 335] on div at bounding box center [997, 289] width 248 height 551
click at [926, 346] on div at bounding box center [997, 289] width 248 height 551
click at [933, 278] on div at bounding box center [997, 289] width 248 height 551
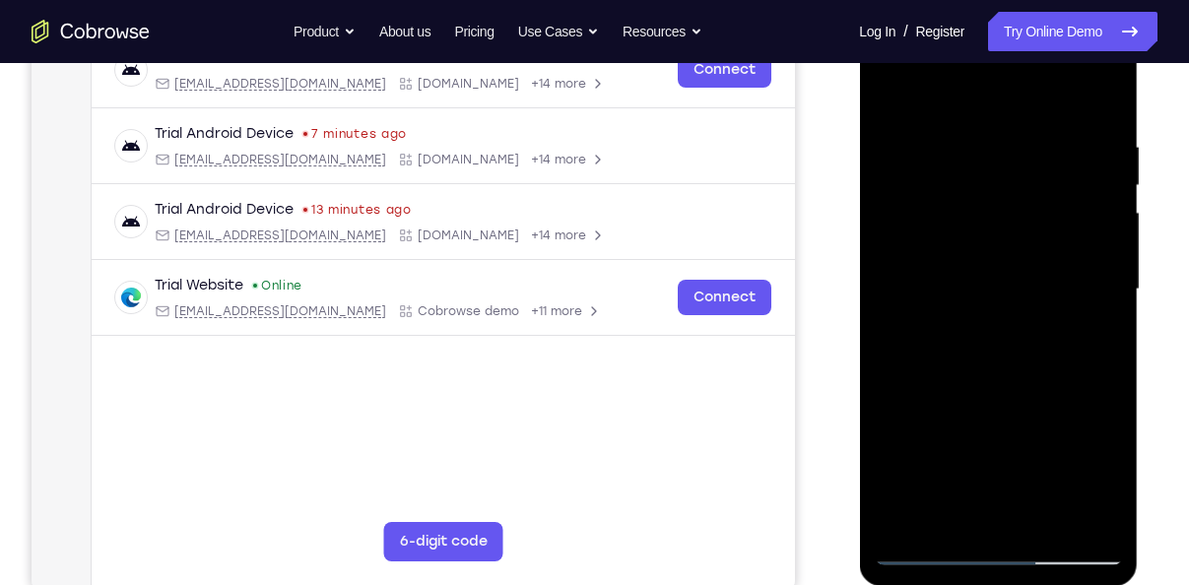
click at [1028, 366] on div at bounding box center [997, 289] width 248 height 551
drag, startPoint x: 1053, startPoint y: 327, endPoint x: 1023, endPoint y: -25, distance: 352.8
click at [1023, 0] on html "Online web based iOS Simulators and Android Emulators. Run iPhone, iPad, Mobile…" at bounding box center [999, 294] width 281 height 591
drag, startPoint x: 1039, startPoint y: 286, endPoint x: 1018, endPoint y: 87, distance: 200.0
click at [1018, 87] on div at bounding box center [997, 289] width 248 height 551
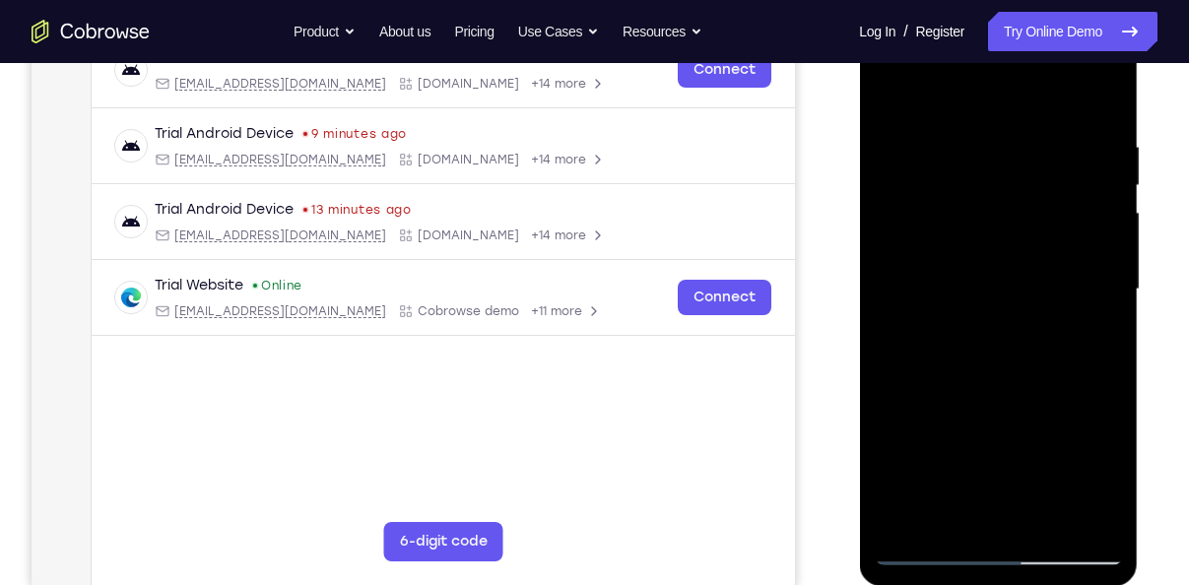
drag, startPoint x: 1047, startPoint y: 198, endPoint x: 1205, endPoint y: 636, distance: 466.0
click at [1139, 584] on html "Online web based iOS Simulators and Android Emulators. Run iPhone, iPad, Mobile…" at bounding box center [999, 294] width 281 height 591
click at [960, 117] on div at bounding box center [997, 289] width 248 height 551
click at [1097, 101] on div at bounding box center [997, 289] width 248 height 551
drag, startPoint x: 1016, startPoint y: 379, endPoint x: 1908, endPoint y: 50, distance: 950.9
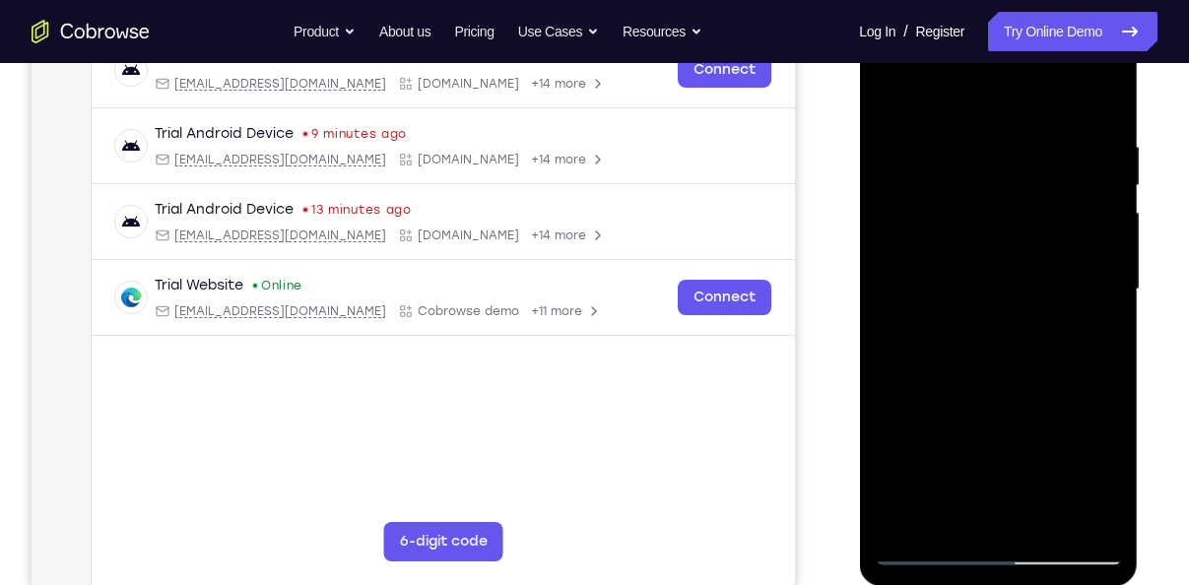
click at [1050, 51] on div at bounding box center [997, 289] width 248 height 551
drag, startPoint x: 1088, startPoint y: 380, endPoint x: 1082, endPoint y: 152, distance: 228.5
click at [1082, 152] on div at bounding box center [997, 289] width 248 height 551
drag, startPoint x: 1065, startPoint y: 416, endPoint x: 1082, endPoint y: 161, distance: 254.6
click at [1082, 161] on div at bounding box center [997, 289] width 248 height 551
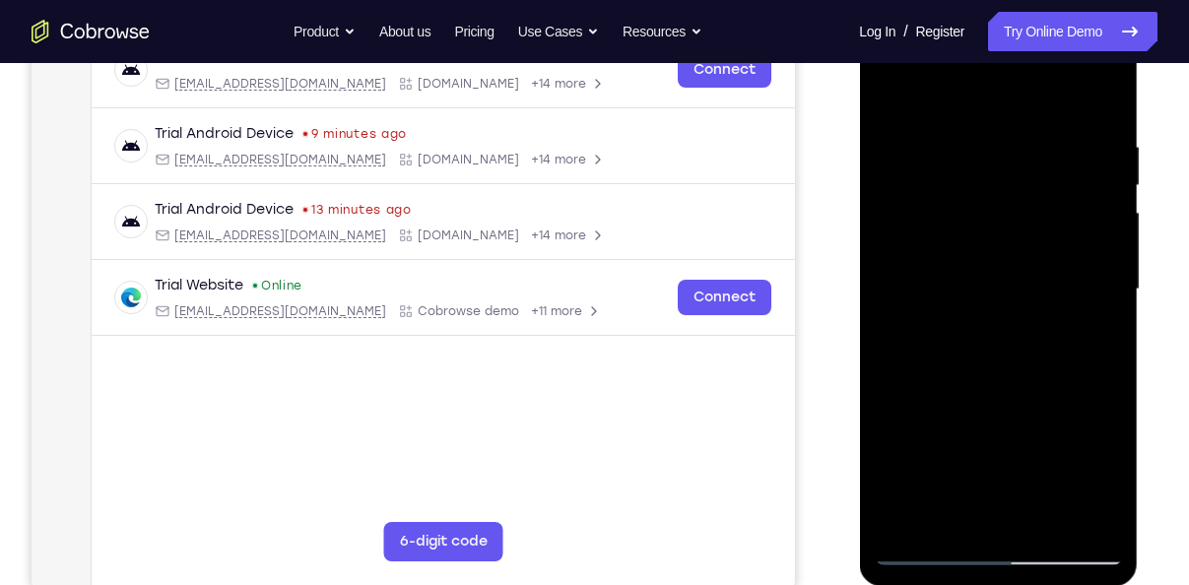
drag, startPoint x: 1036, startPoint y: 331, endPoint x: 1044, endPoint y: 77, distance: 254.2
click at [1044, 77] on div at bounding box center [997, 289] width 248 height 551
drag, startPoint x: 1022, startPoint y: 345, endPoint x: 1028, endPoint y: 105, distance: 239.4
click at [1028, 105] on div at bounding box center [997, 289] width 248 height 551
drag, startPoint x: 1046, startPoint y: 386, endPoint x: 1105, endPoint y: 277, distance: 124.3
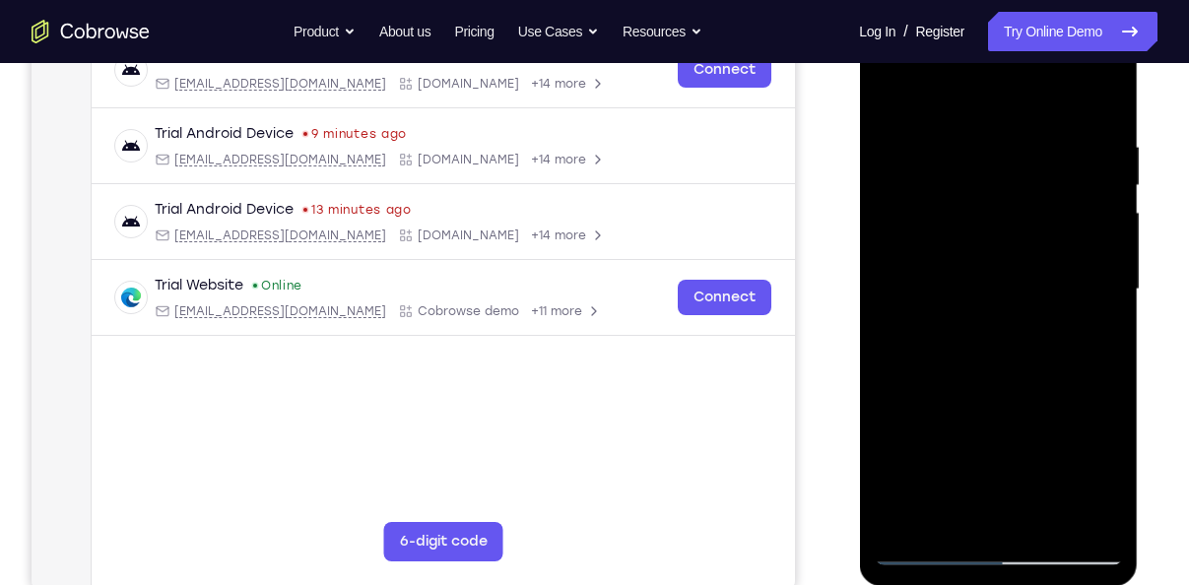
click at [1105, 277] on div at bounding box center [997, 289] width 248 height 551
drag, startPoint x: 1053, startPoint y: 451, endPoint x: 1077, endPoint y: 118, distance: 333.7
click at [1077, 118] on div at bounding box center [997, 289] width 248 height 551
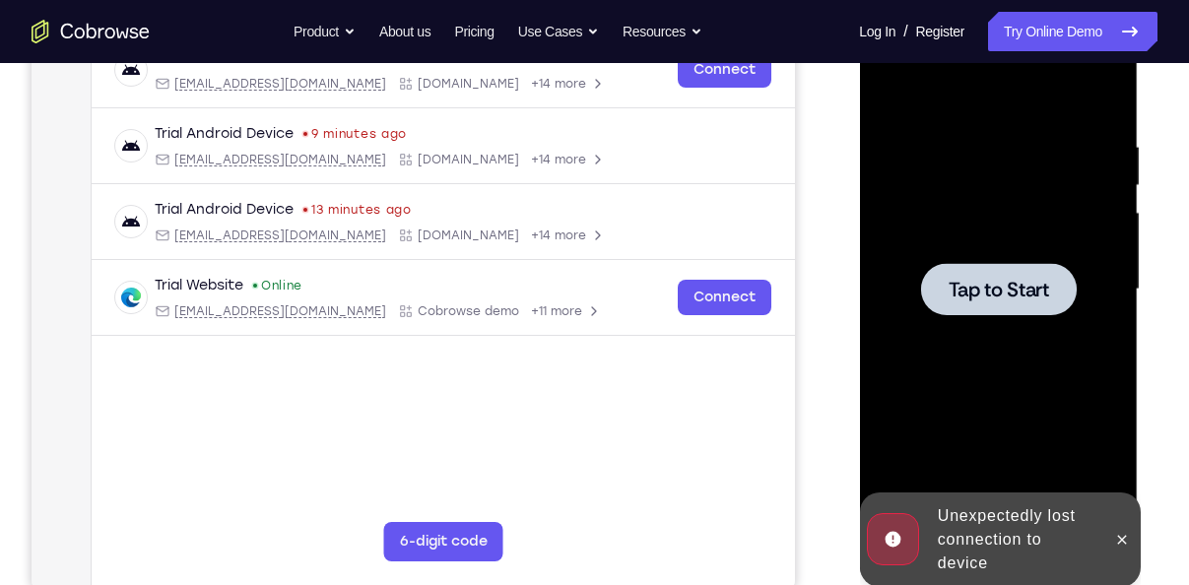
drag, startPoint x: 1002, startPoint y: 384, endPoint x: 996, endPoint y: 213, distance: 171.5
click at [996, 213] on div at bounding box center [997, 289] width 248 height 551
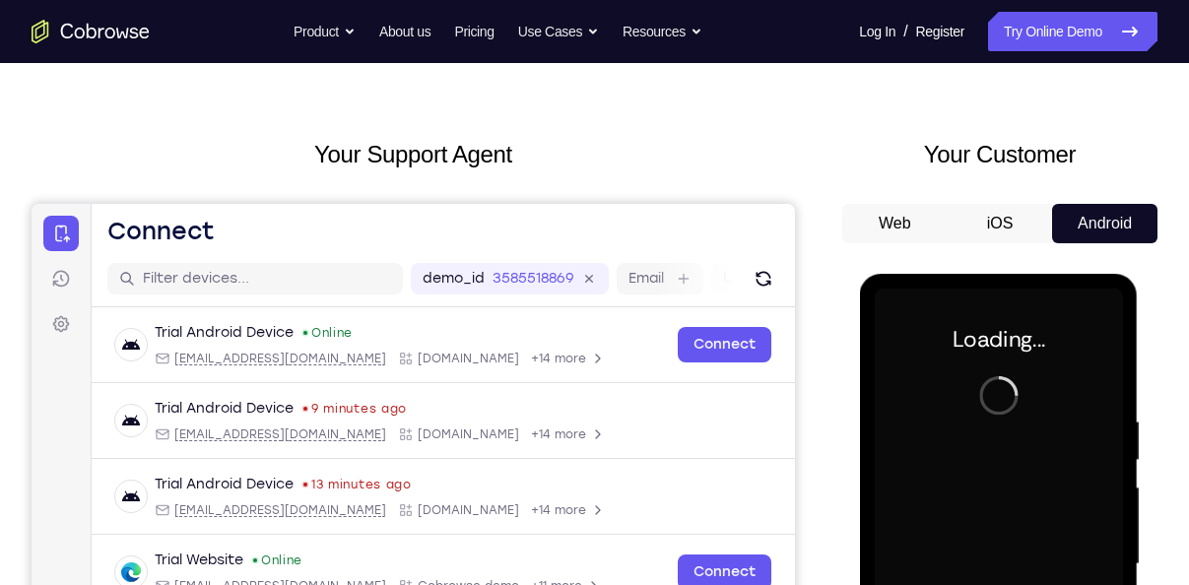
scroll to position [0, 0]
